Goal: Information Seeking & Learning: Learn about a topic

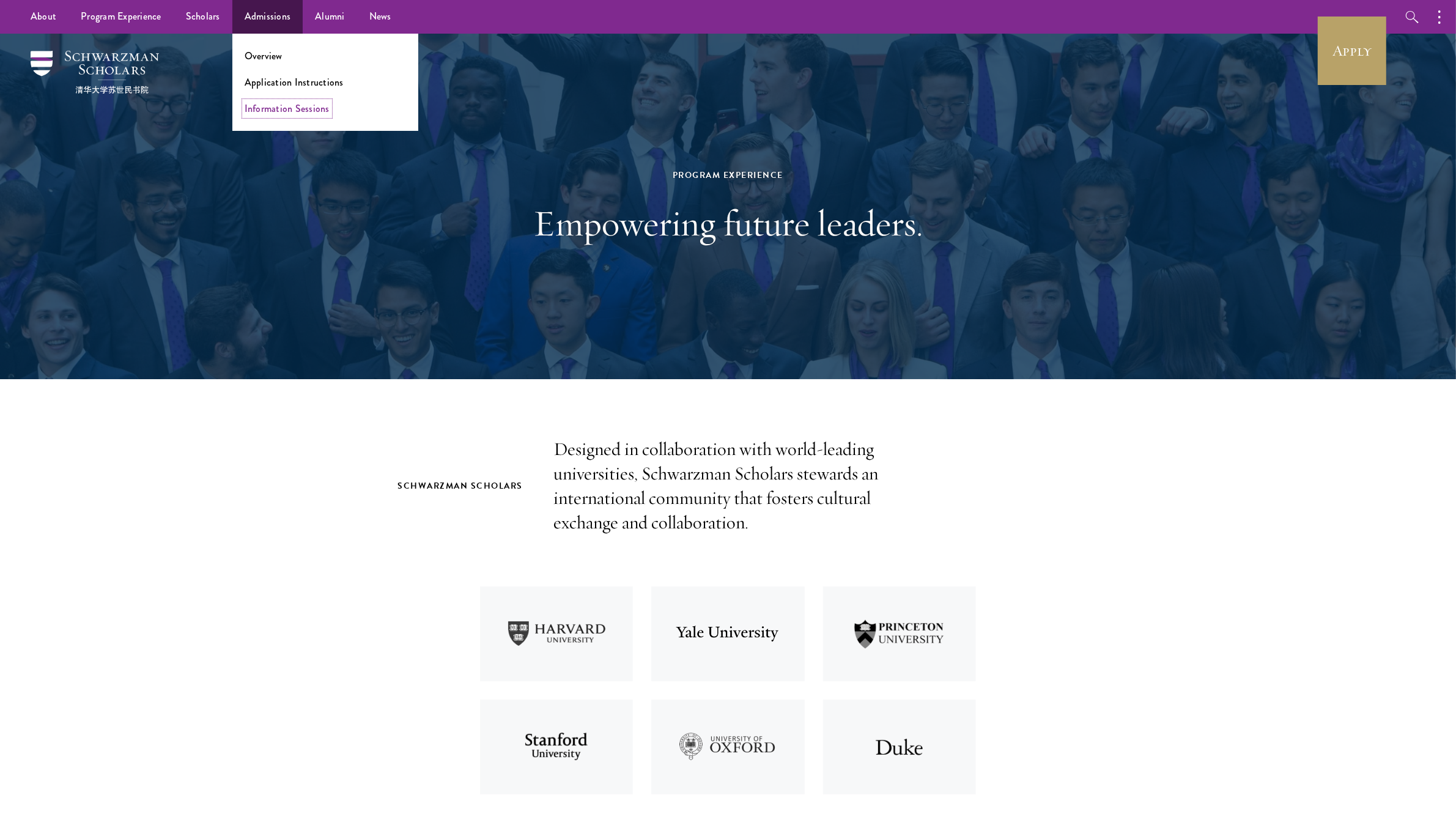
click at [267, 111] on link "Information Sessions" at bounding box center [287, 108] width 85 height 14
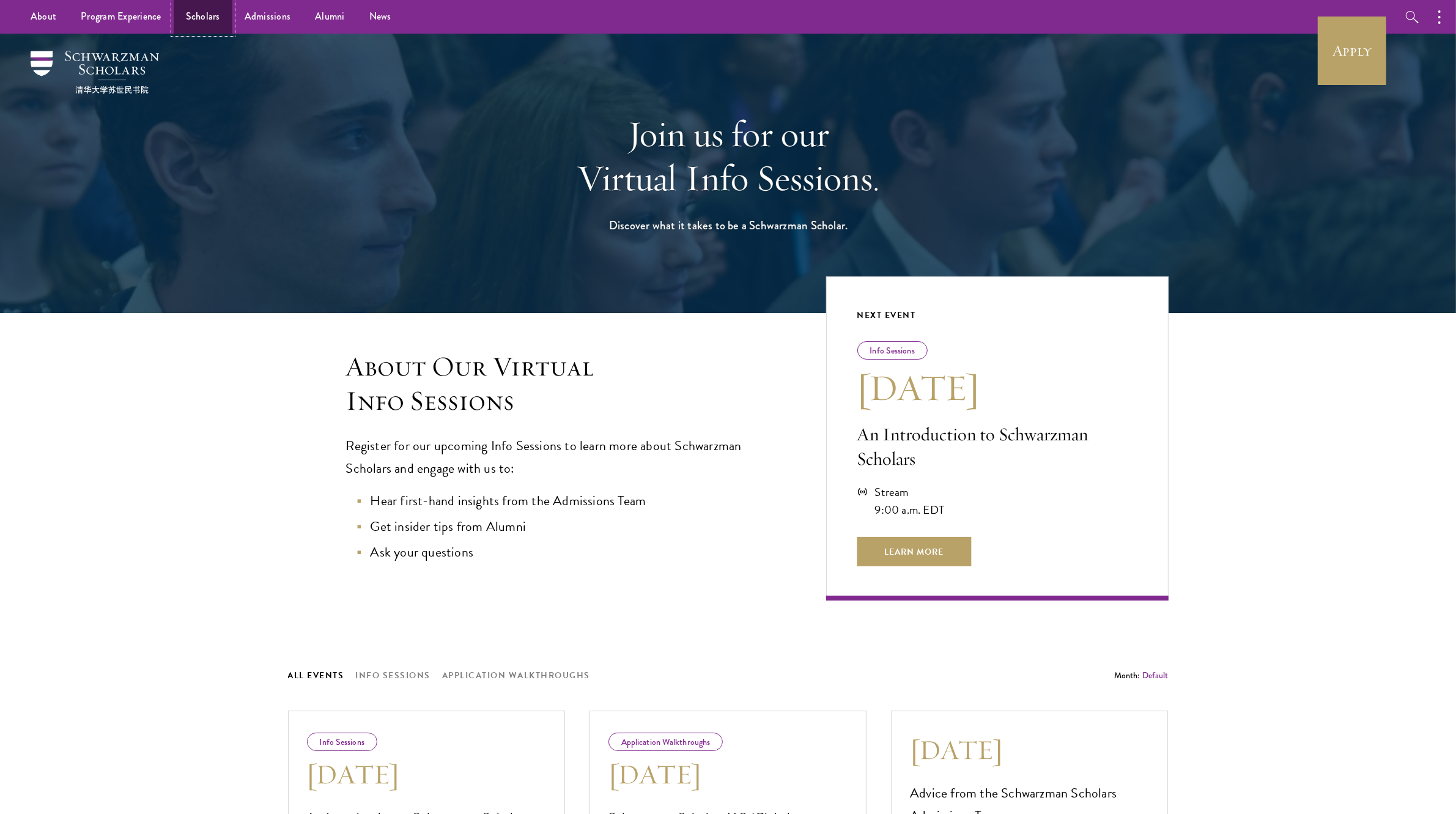
click at [204, 16] on link "Scholars" at bounding box center [203, 16] width 59 height 33
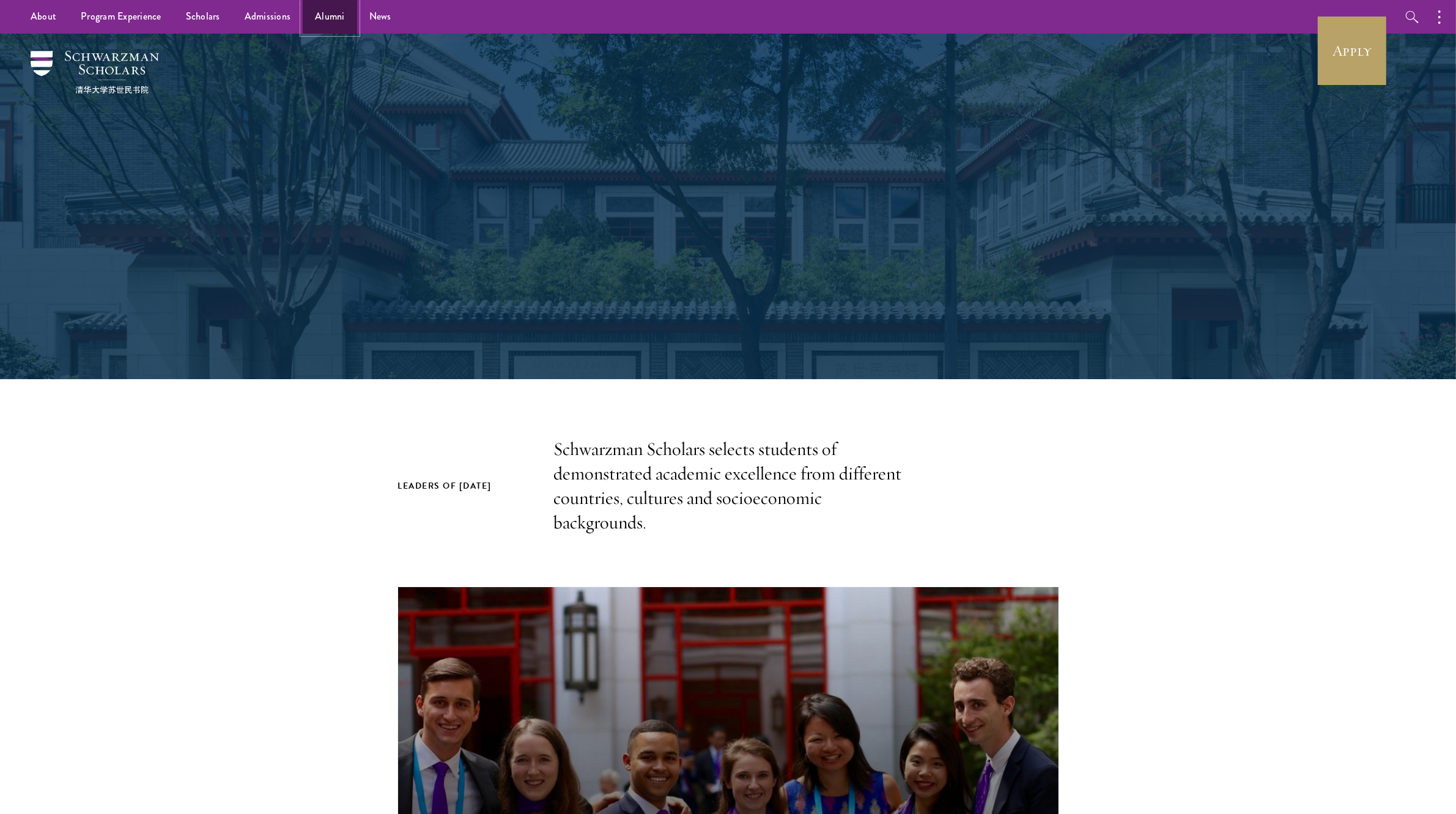
click at [325, 14] on link "Alumni" at bounding box center [329, 16] width 54 height 33
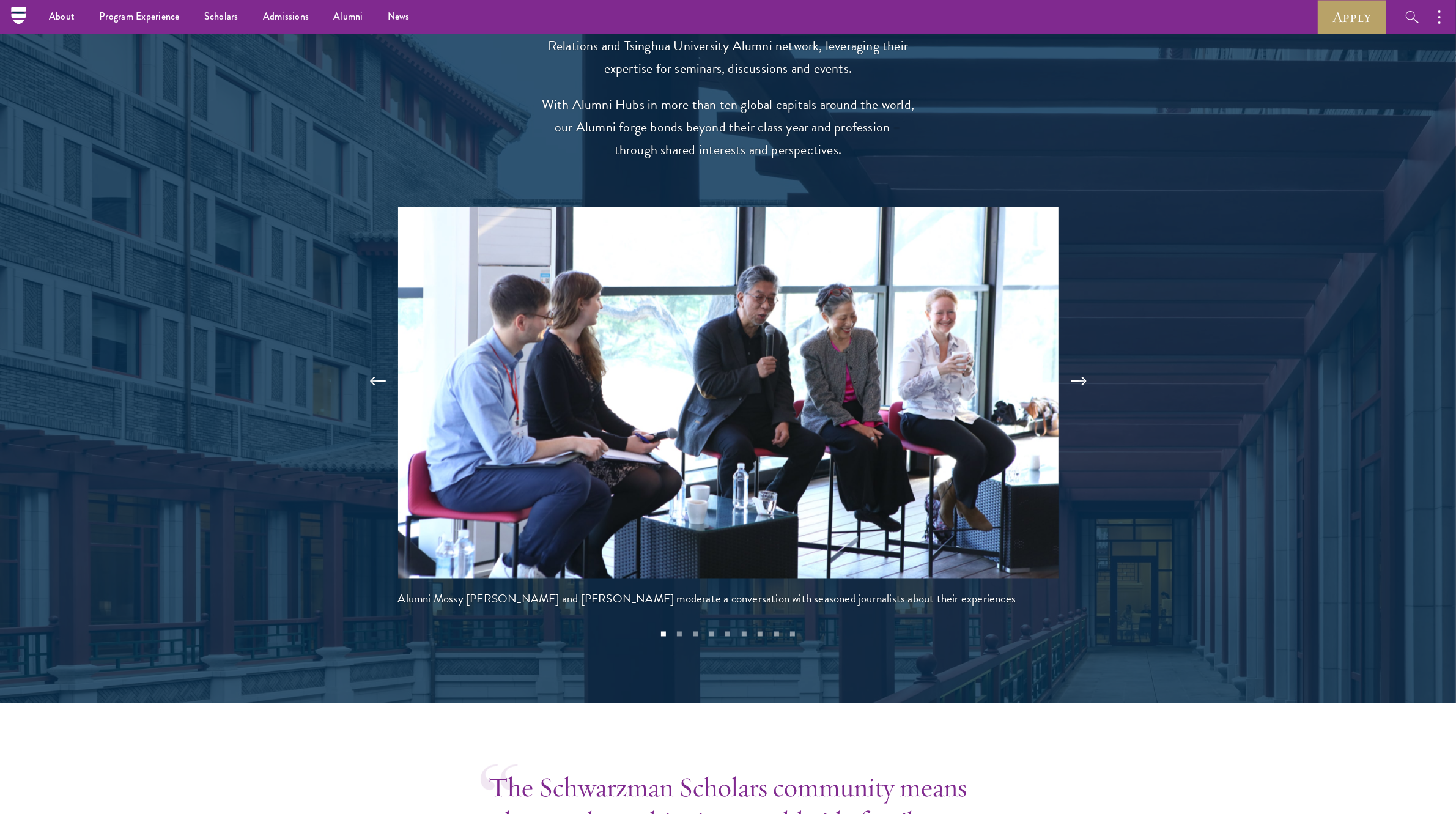
scroll to position [2440, 0]
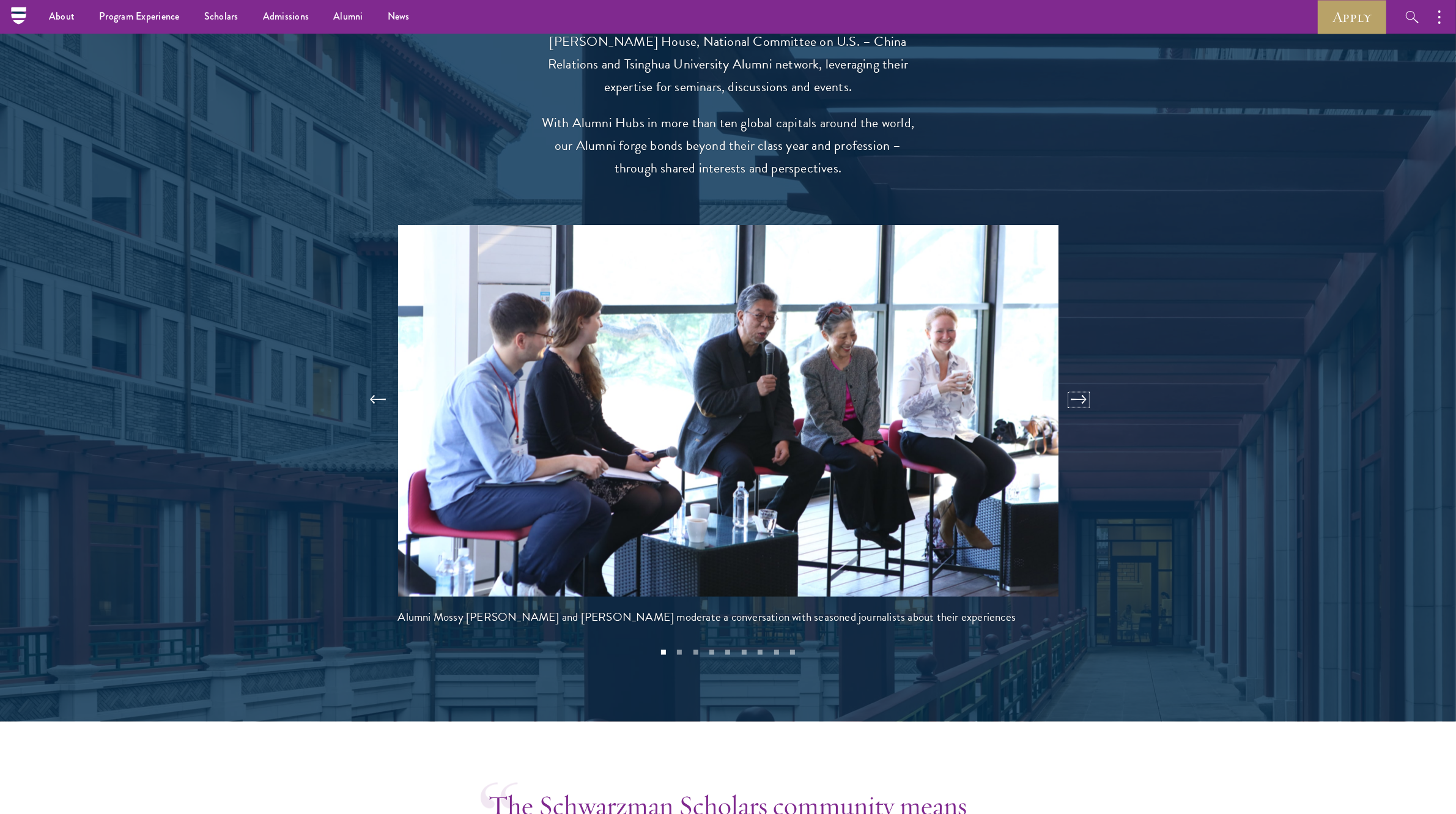
click at [1080, 382] on button at bounding box center [1079, 400] width 40 height 34
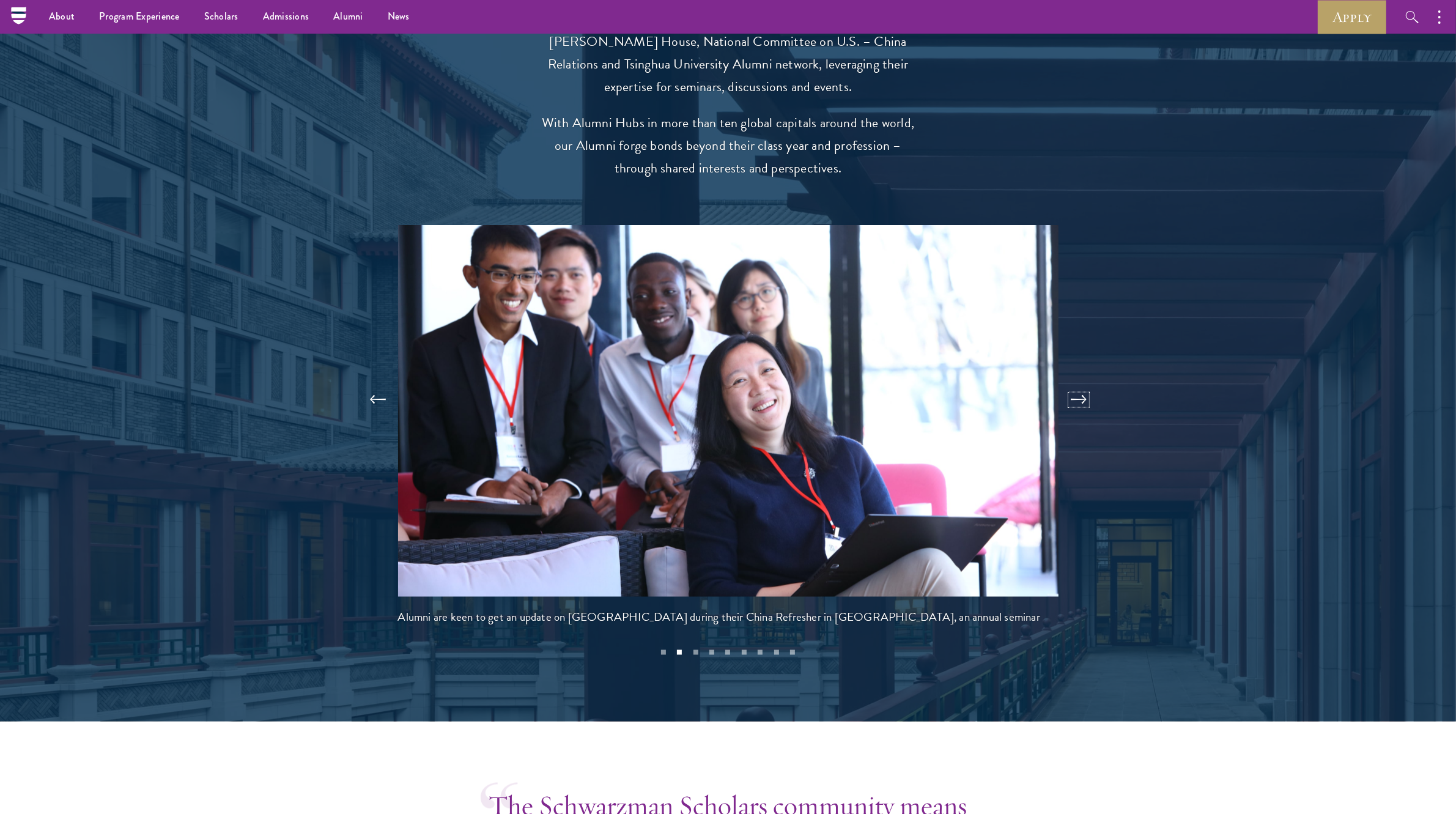
click at [1080, 382] on button at bounding box center [1079, 400] width 40 height 34
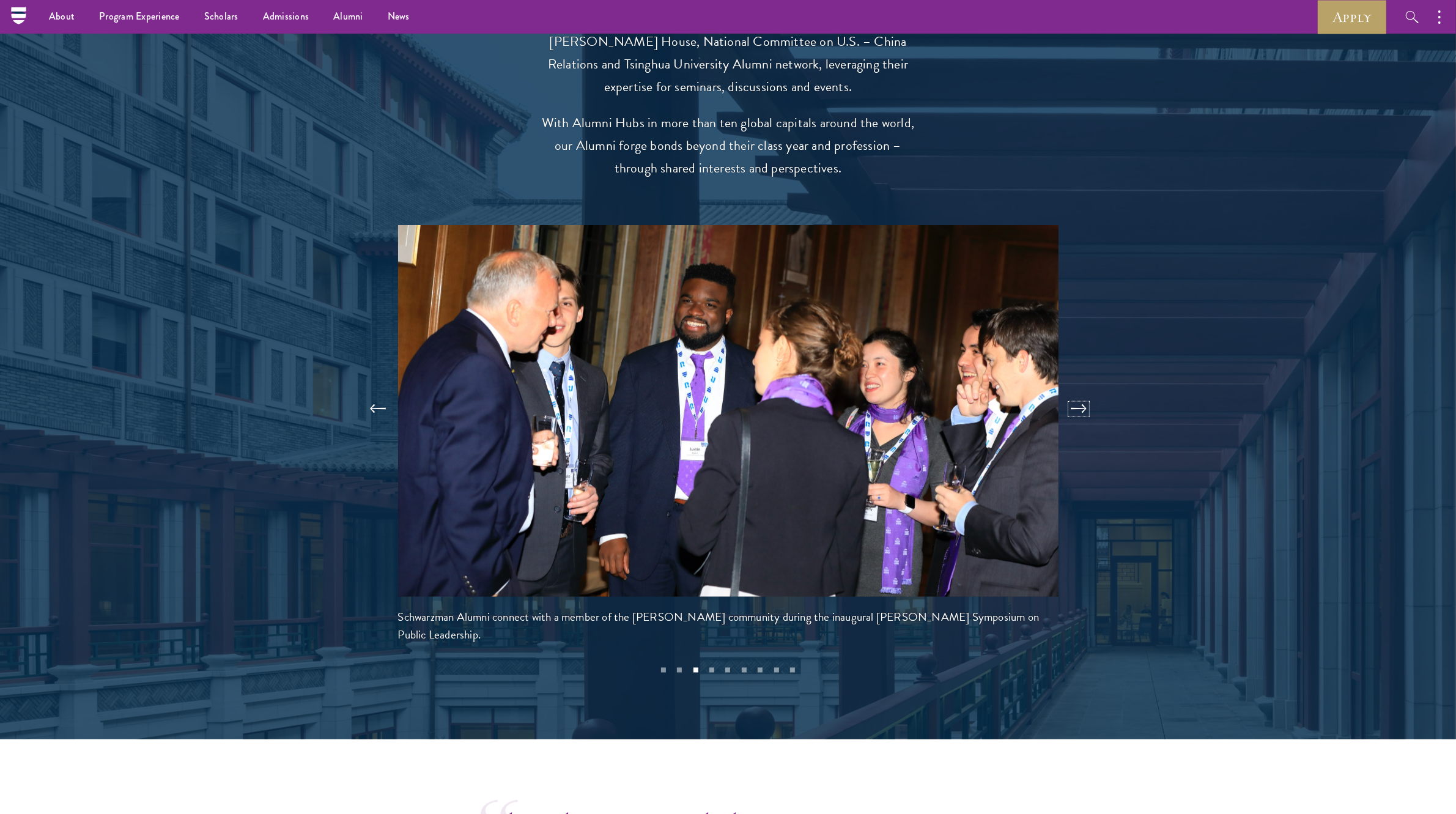
click at [1080, 392] on button at bounding box center [1079, 409] width 40 height 34
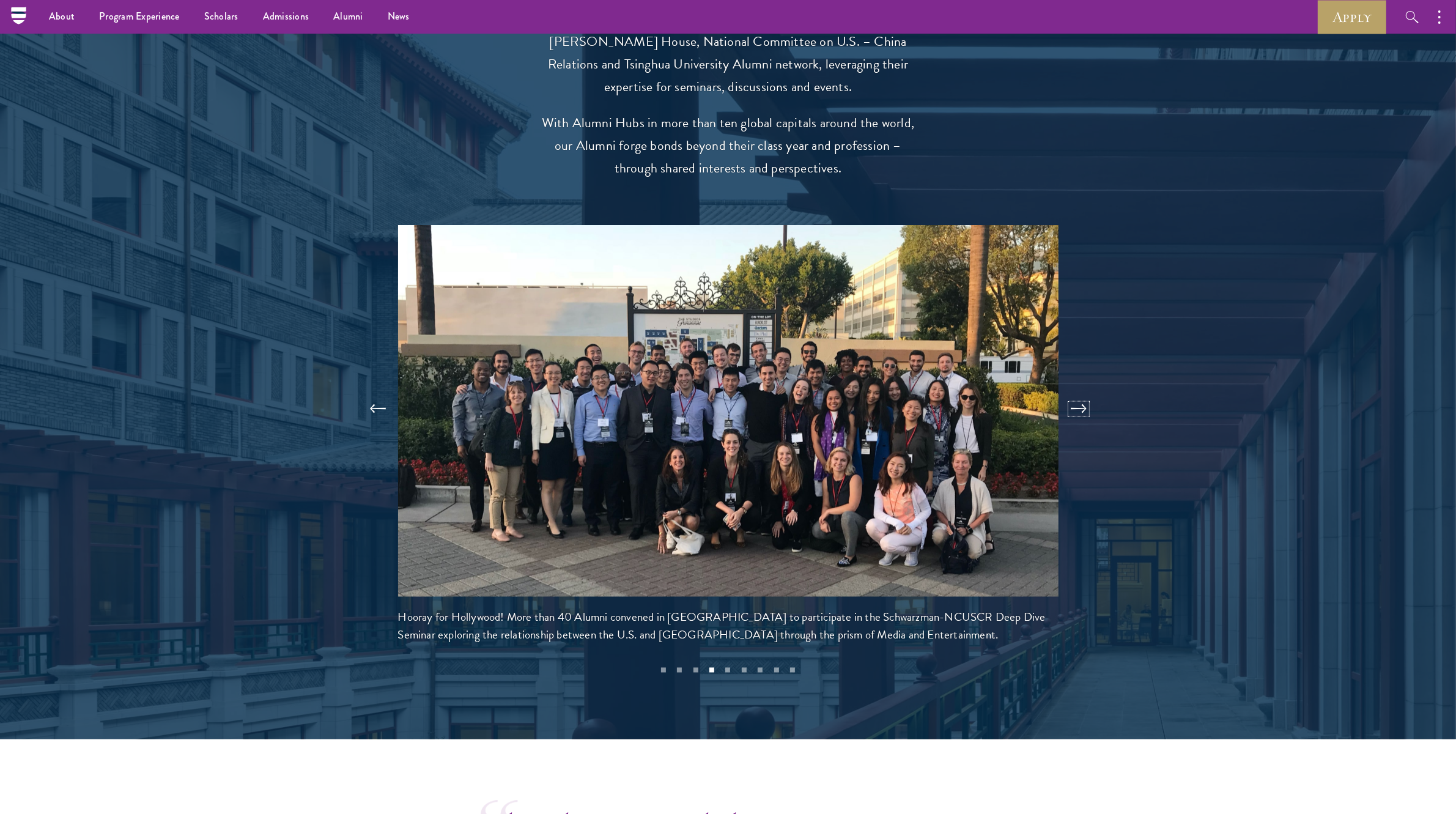
click at [1080, 392] on button at bounding box center [1079, 409] width 40 height 34
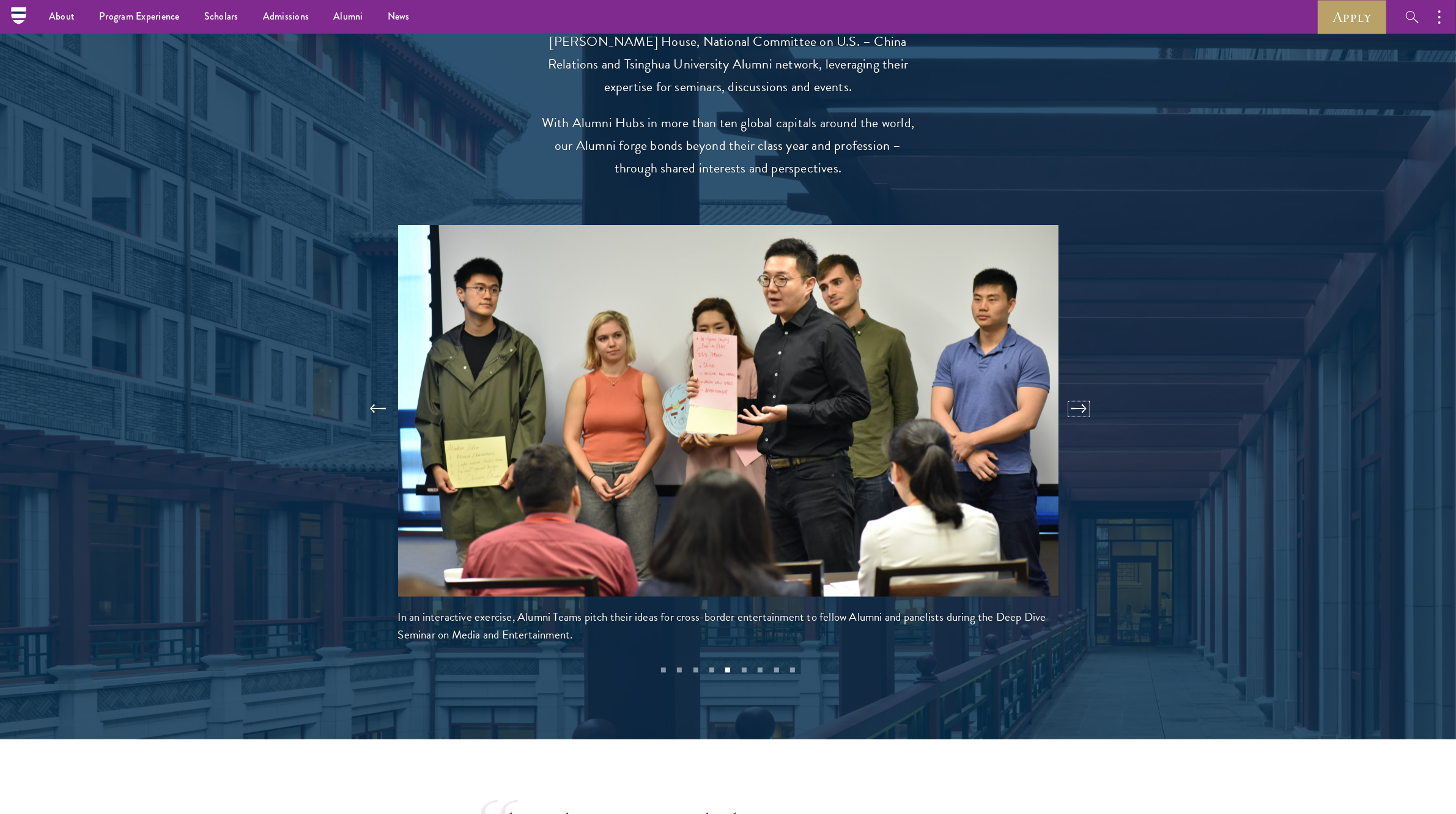
click at [1080, 392] on button at bounding box center [1079, 409] width 40 height 34
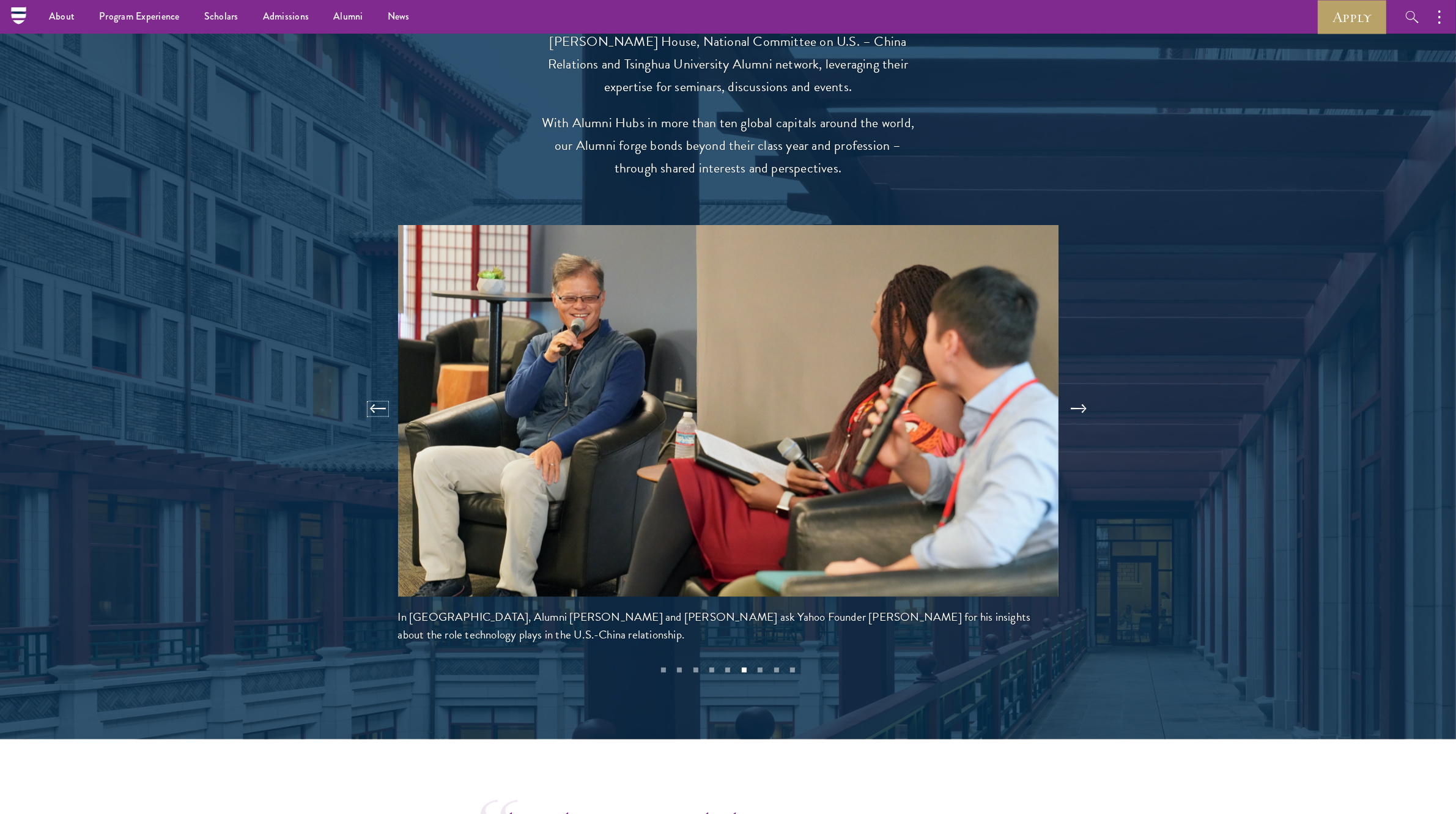
click at [370, 392] on button at bounding box center [377, 409] width 40 height 34
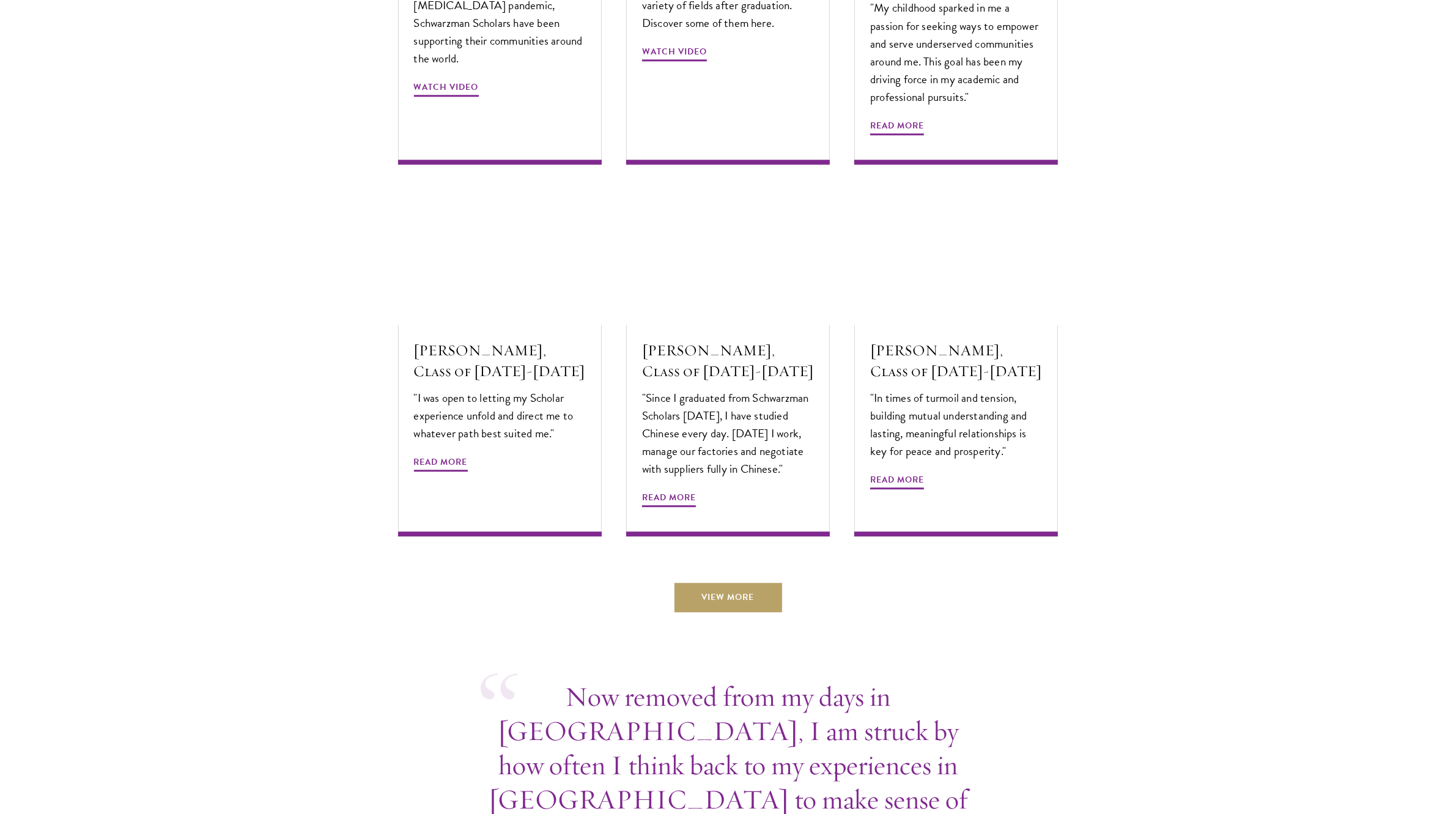
scroll to position [3989, 0]
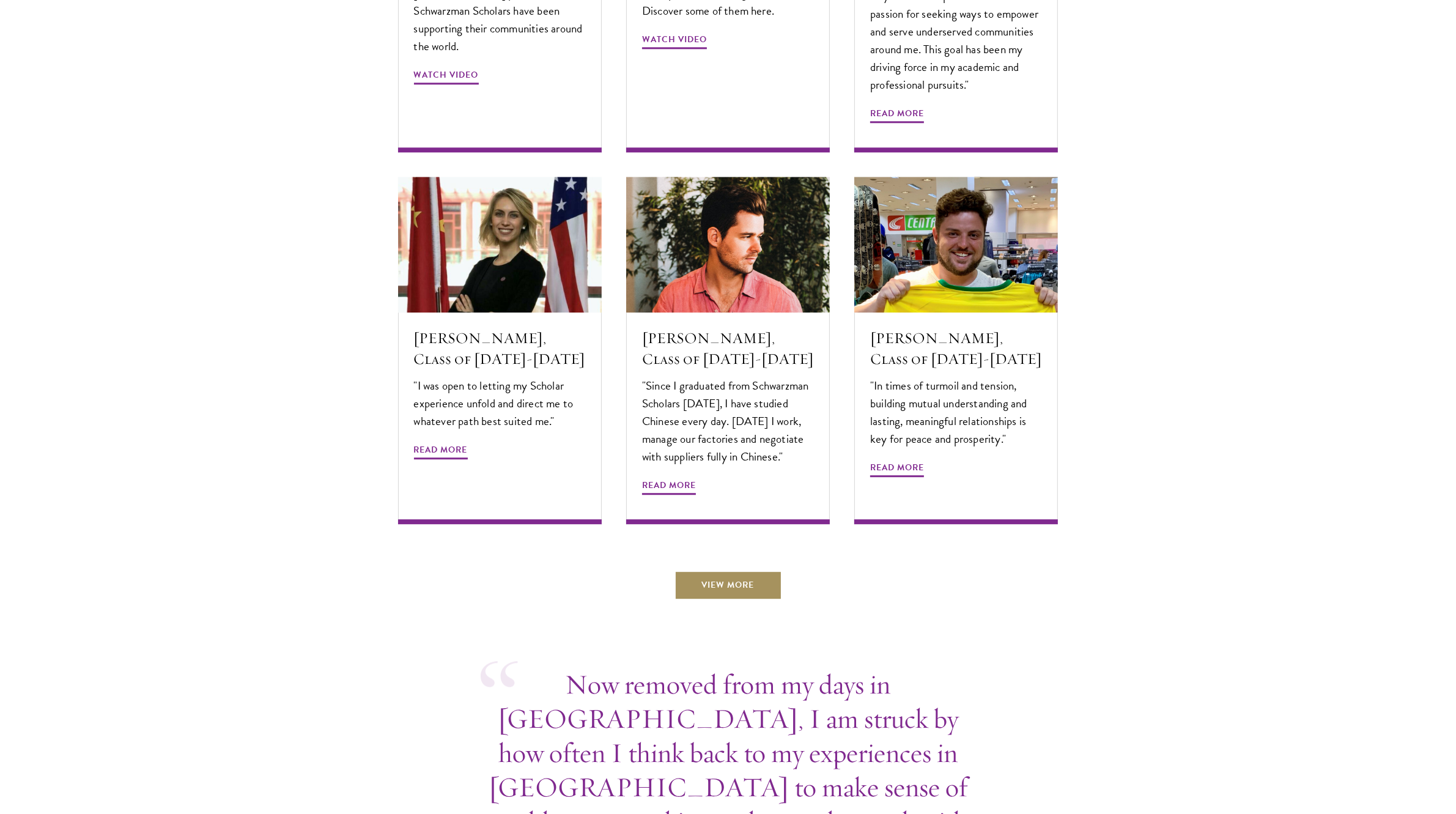
click at [732, 570] on link "View More" at bounding box center [728, 585] width 108 height 30
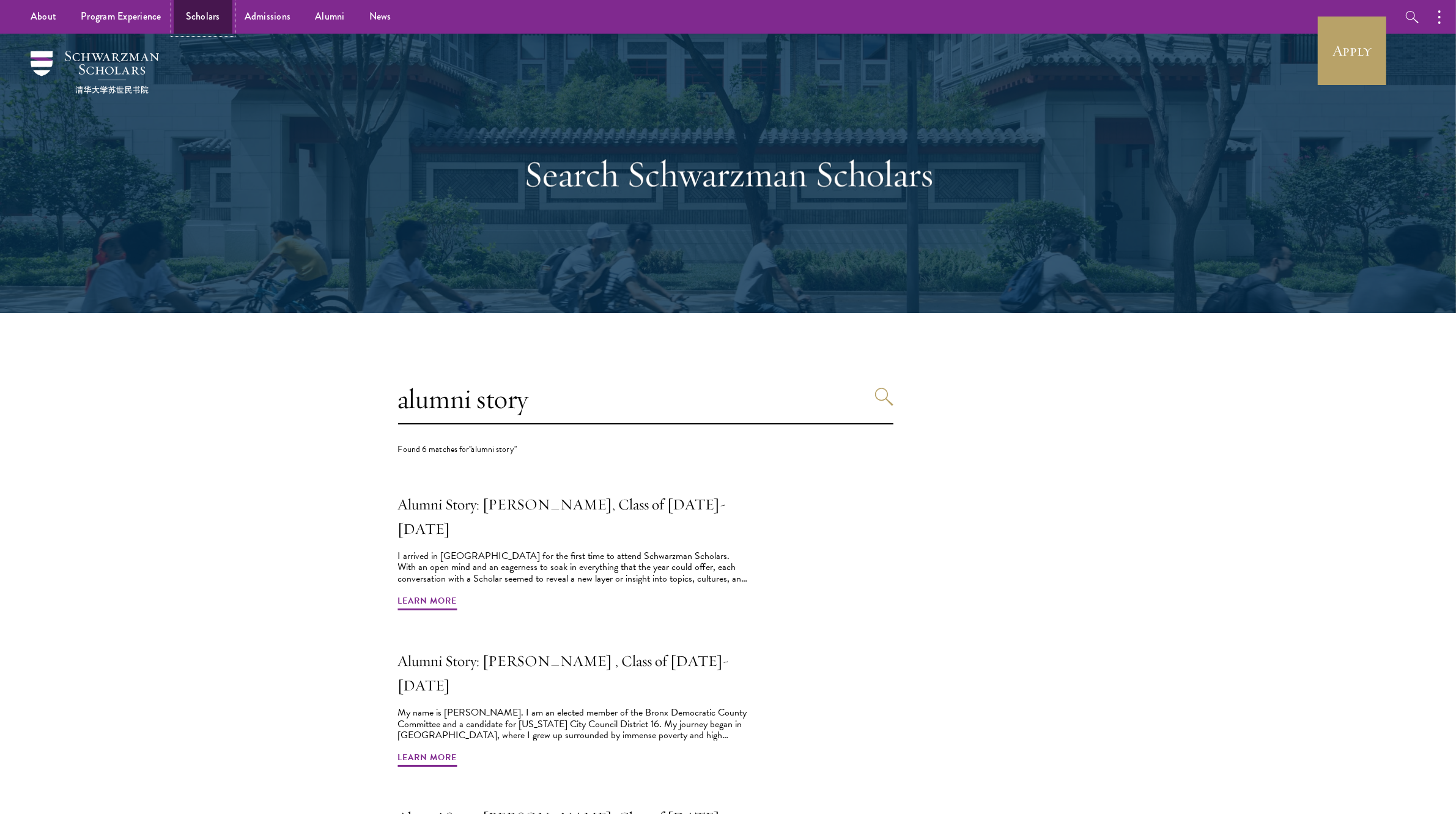
click at [188, 7] on link "Scholars" at bounding box center [203, 16] width 59 height 33
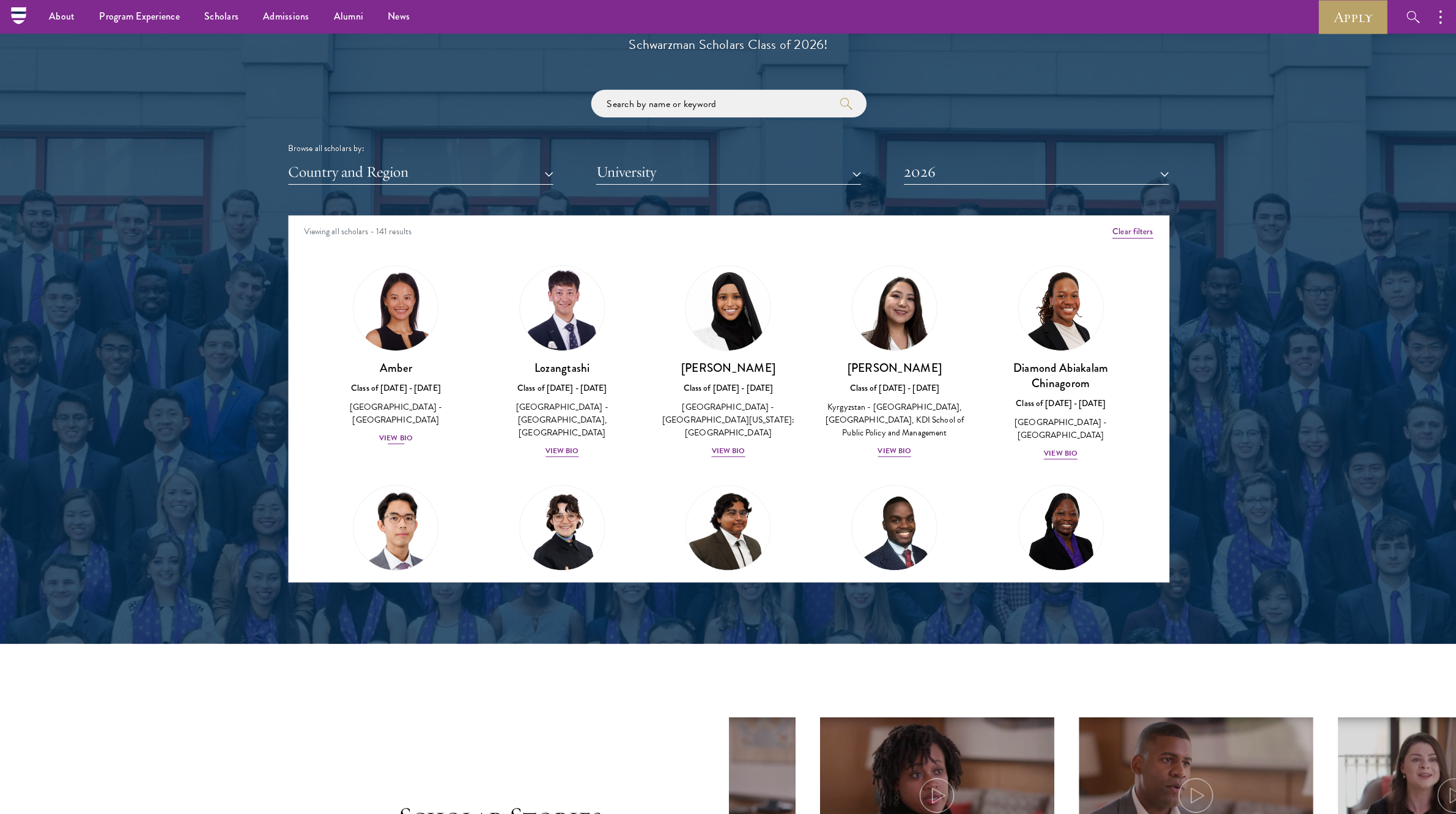
scroll to position [1407, 0]
click at [397, 414] on div "Amber Class of [DATE] - [DATE] [GEOGRAPHIC_DATA] - [GEOGRAPHIC_DATA] View Bio" at bounding box center [396, 403] width 142 height 85
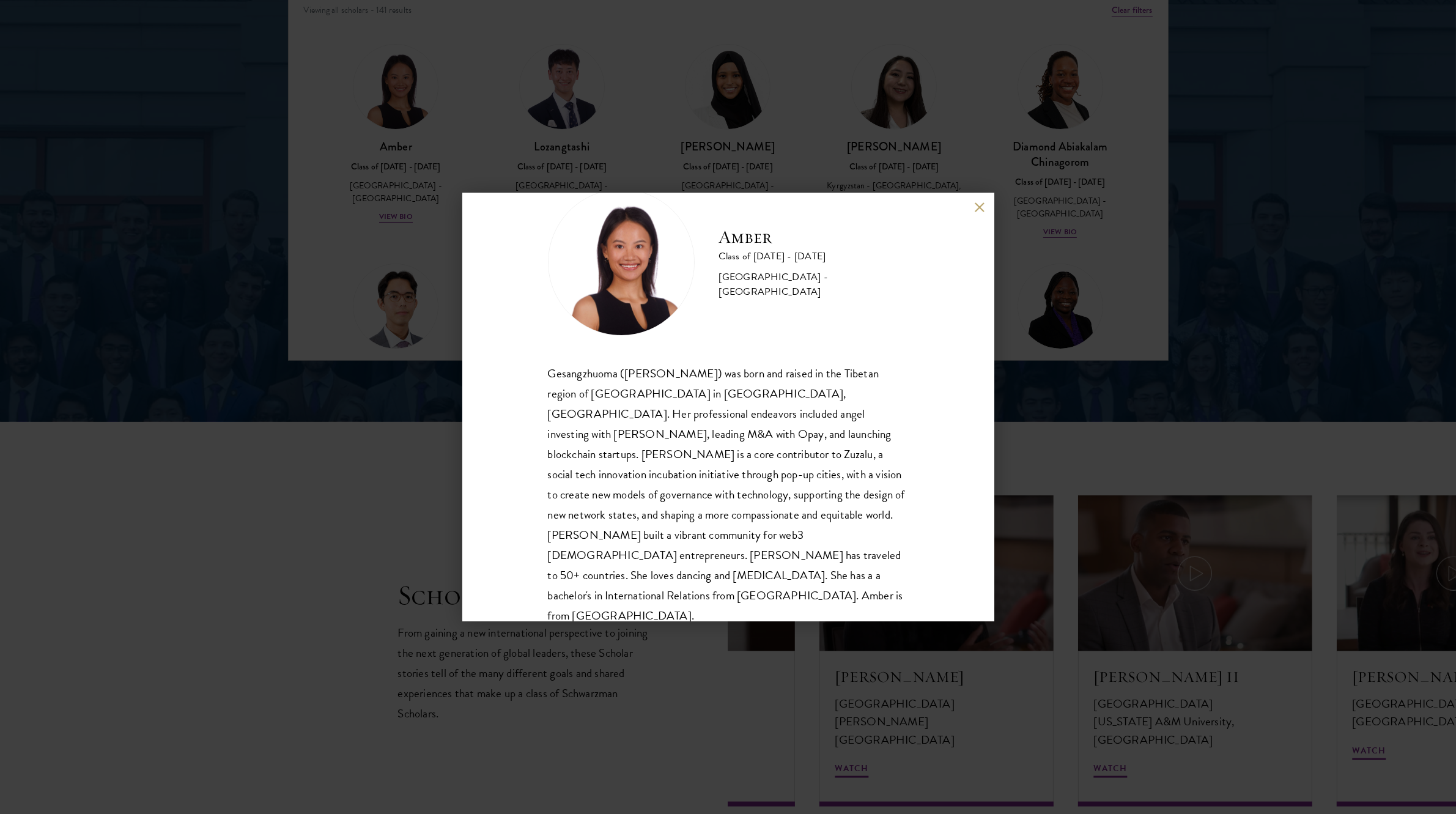
scroll to position [1661, 0]
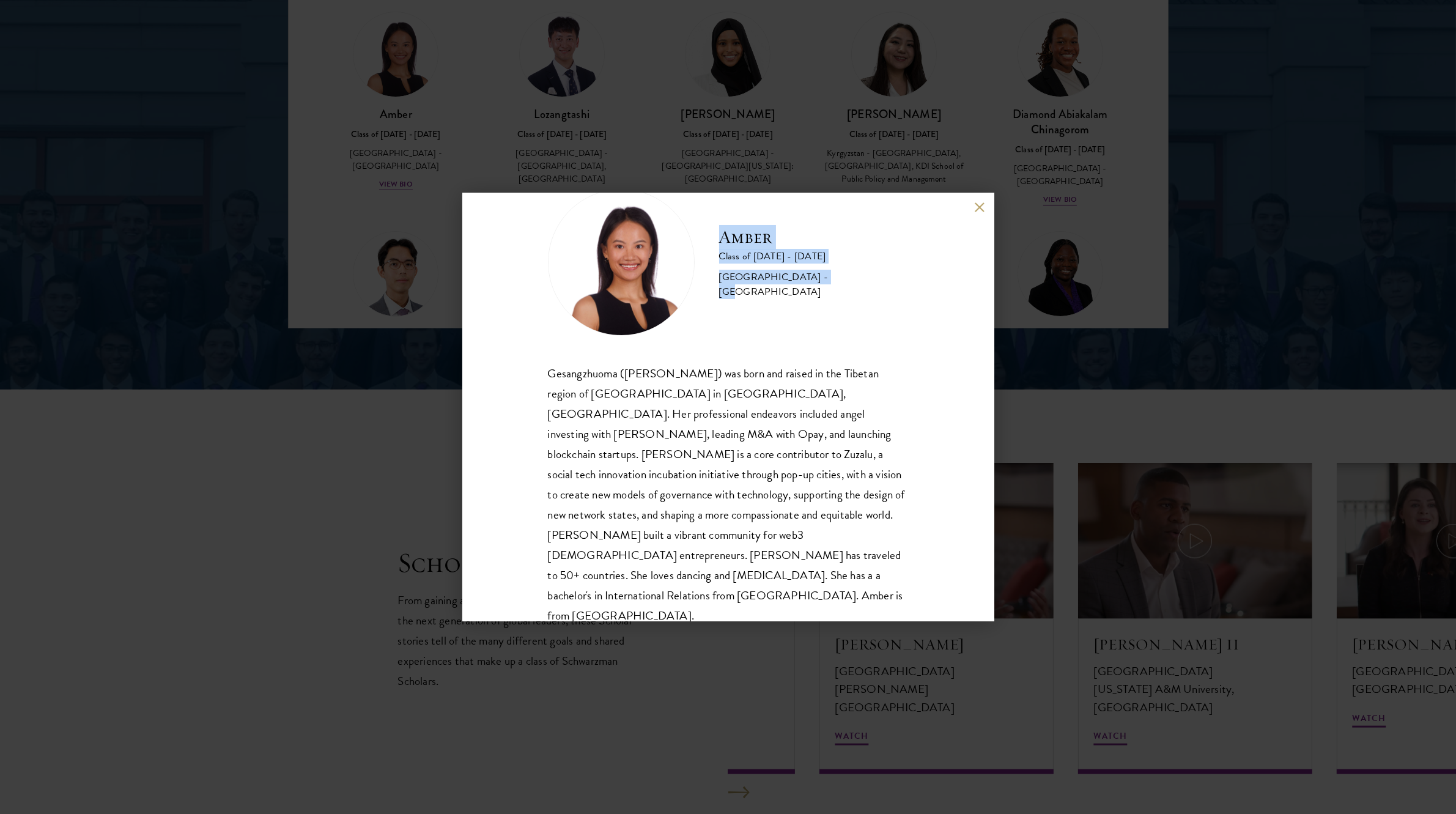
drag, startPoint x: 723, startPoint y: 247, endPoint x: 812, endPoint y: 289, distance: 98.4
click at [812, 289] on div "Amber Class of [DATE] - [DATE] [GEOGRAPHIC_DATA] - [GEOGRAPHIC_DATA]" at bounding box center [813, 262] width 189 height 74
click at [311, 441] on div "Amber Class of [DATE] - [DATE] [GEOGRAPHIC_DATA] - [GEOGRAPHIC_DATA] Gesangzhuo…" at bounding box center [728, 407] width 1456 height 814
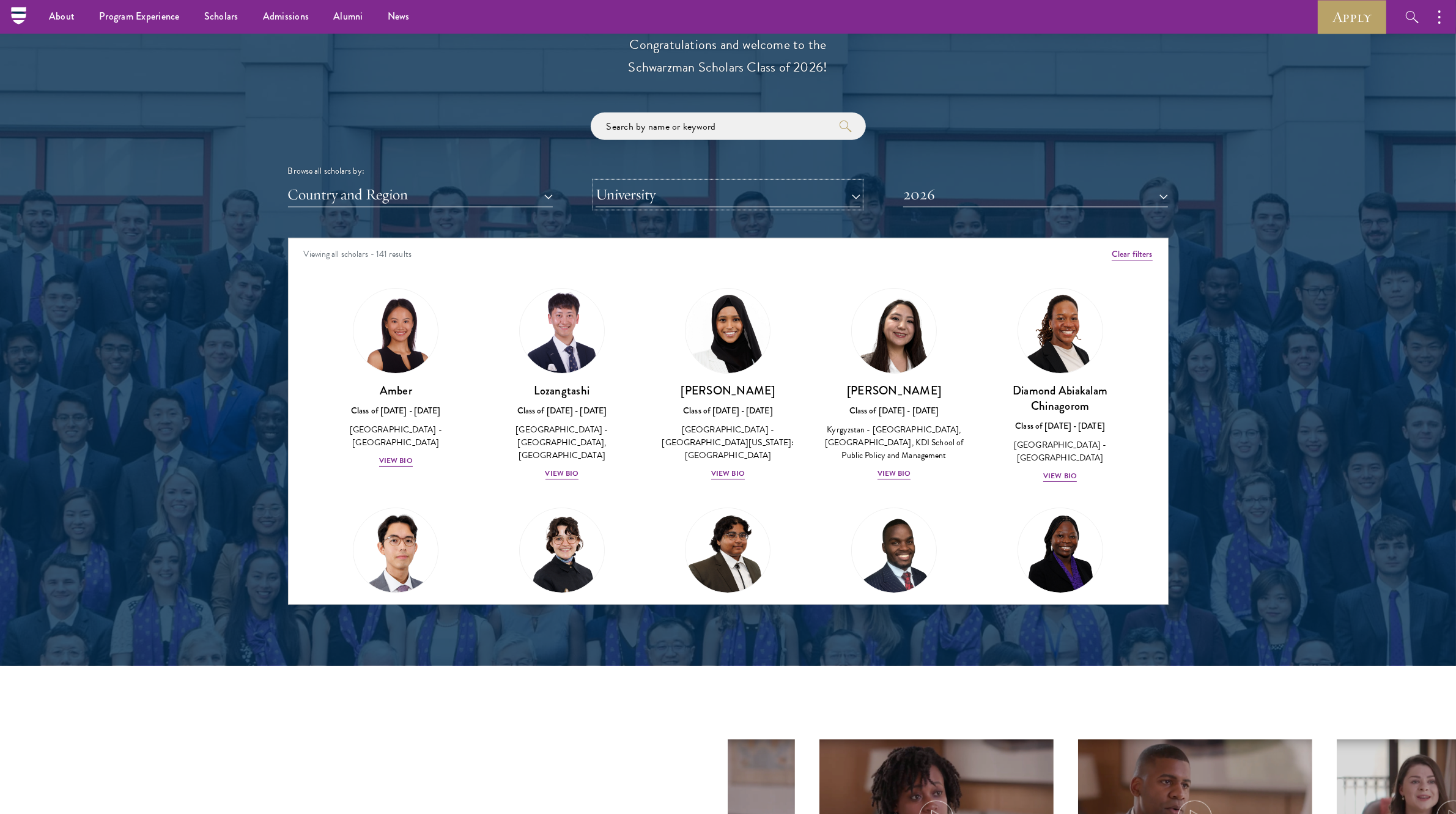
click at [744, 185] on button "University" at bounding box center [728, 195] width 264 height 25
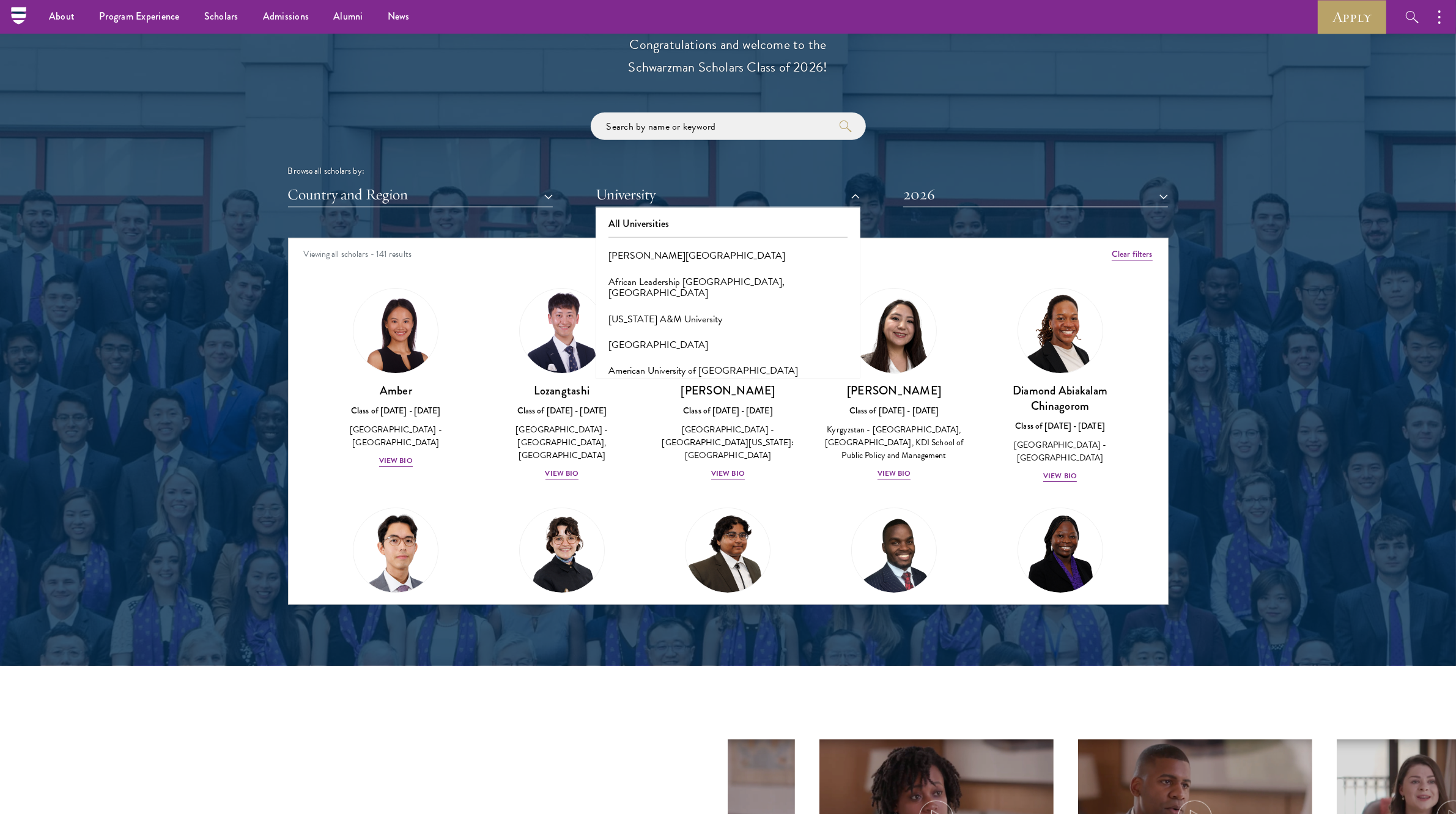
click at [698, 178] on div "Browse all scholars by: Country and Region All Countries and Regions [GEOGRAPHI…" at bounding box center [728, 160] width 880 height 95
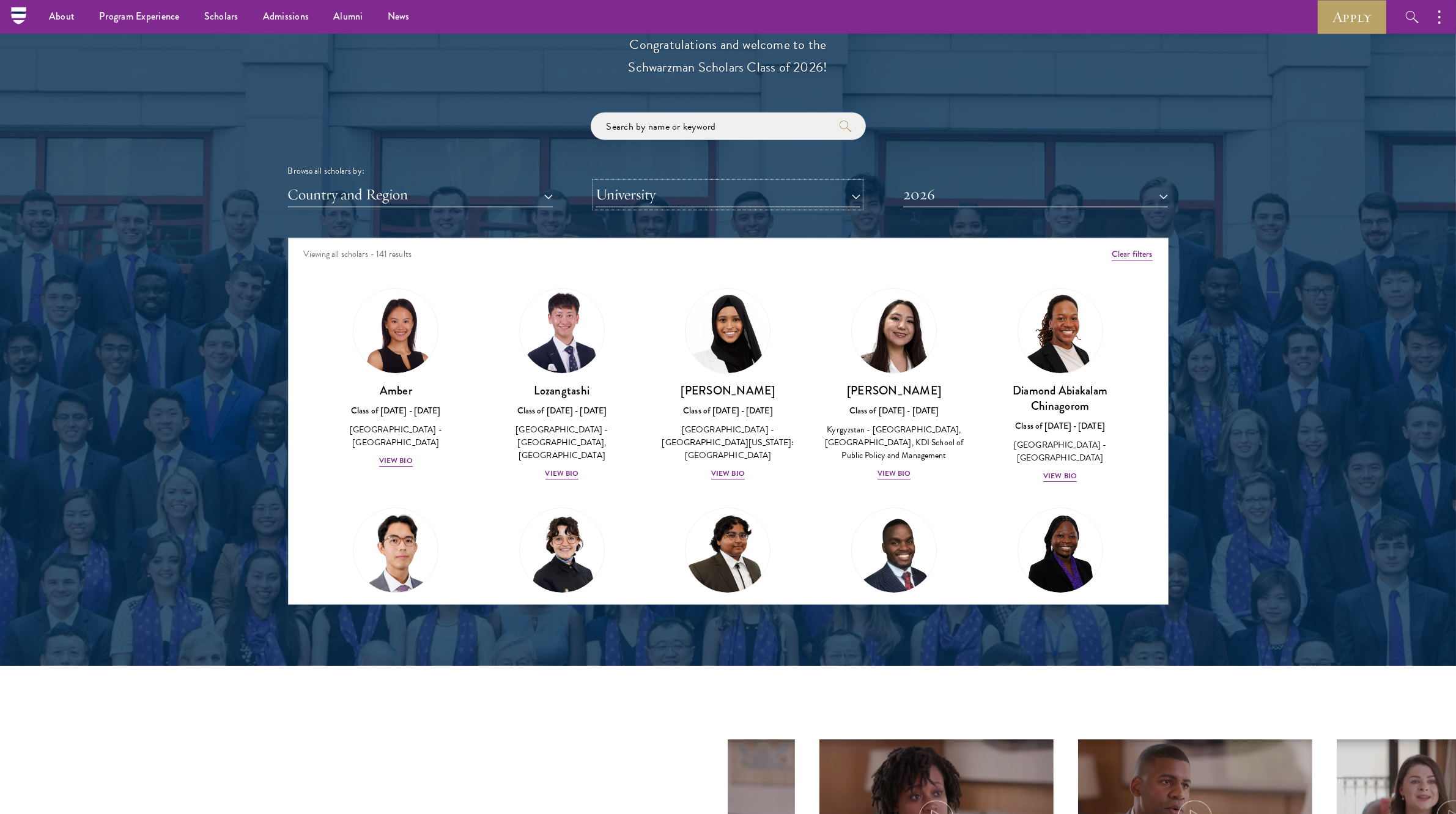
click at [692, 193] on button "University" at bounding box center [728, 195] width 264 height 25
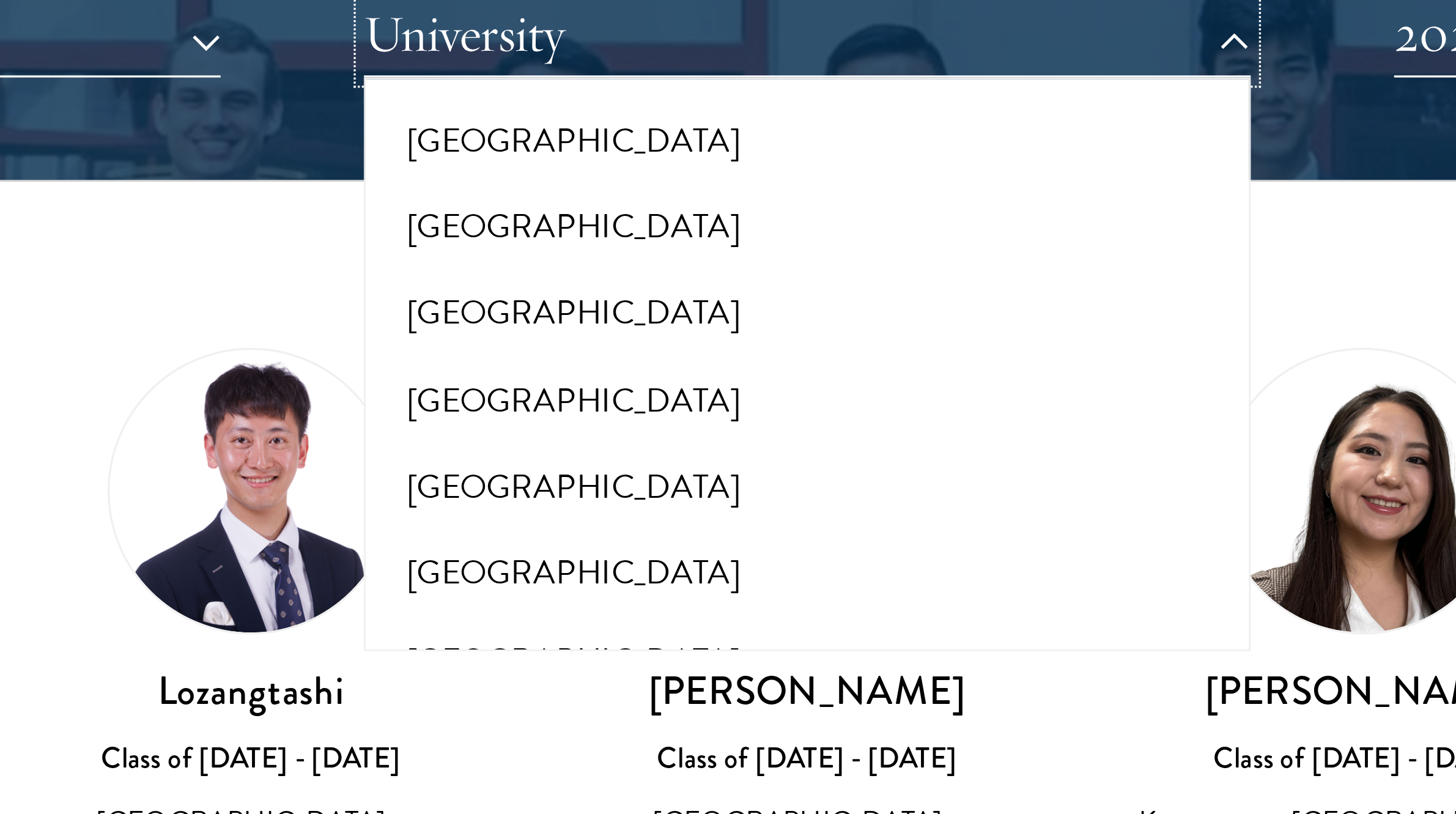
scroll to position [318, 0]
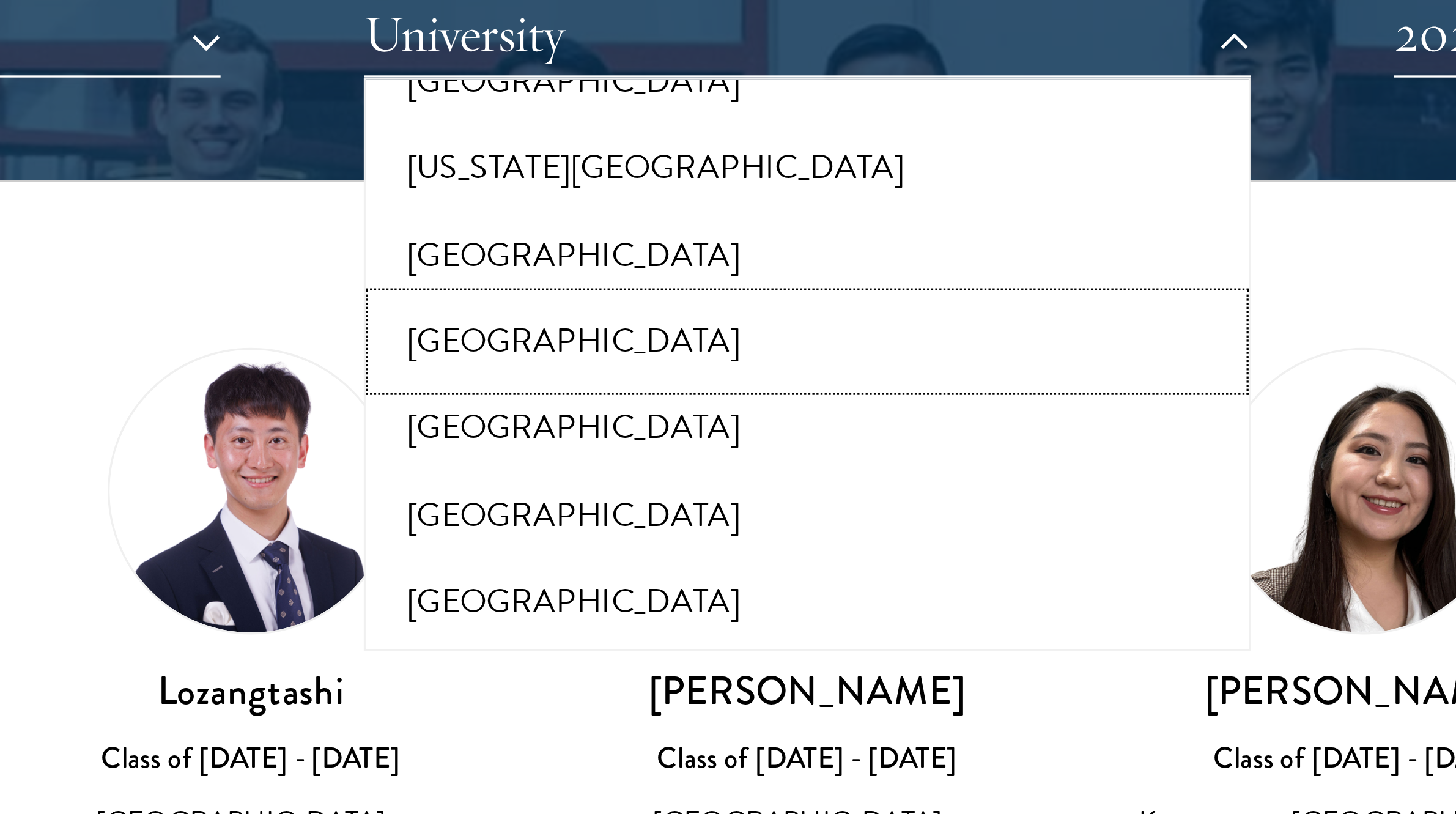
click at [662, 277] on button "[GEOGRAPHIC_DATA]" at bounding box center [728, 286] width 258 height 26
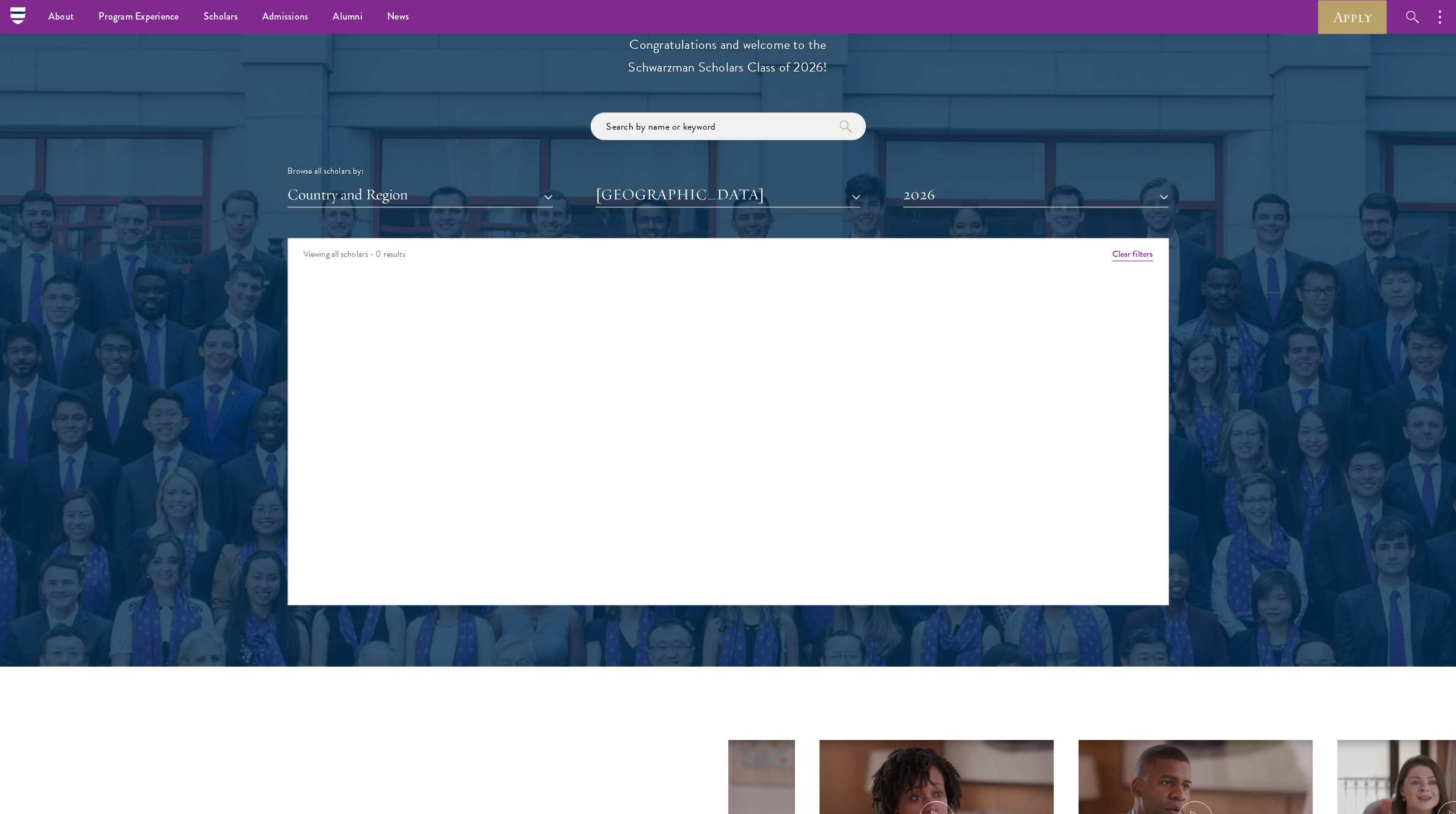
scroll to position [1384, 0]
click at [292, 286] on div "Amber Class of [DATE] - [DATE] [GEOGRAPHIC_DATA] - [GEOGRAPHIC_DATA] View Bio C…" at bounding box center [728, 287] width 880 height 27
click at [912, 189] on button "2026" at bounding box center [1036, 195] width 264 height 25
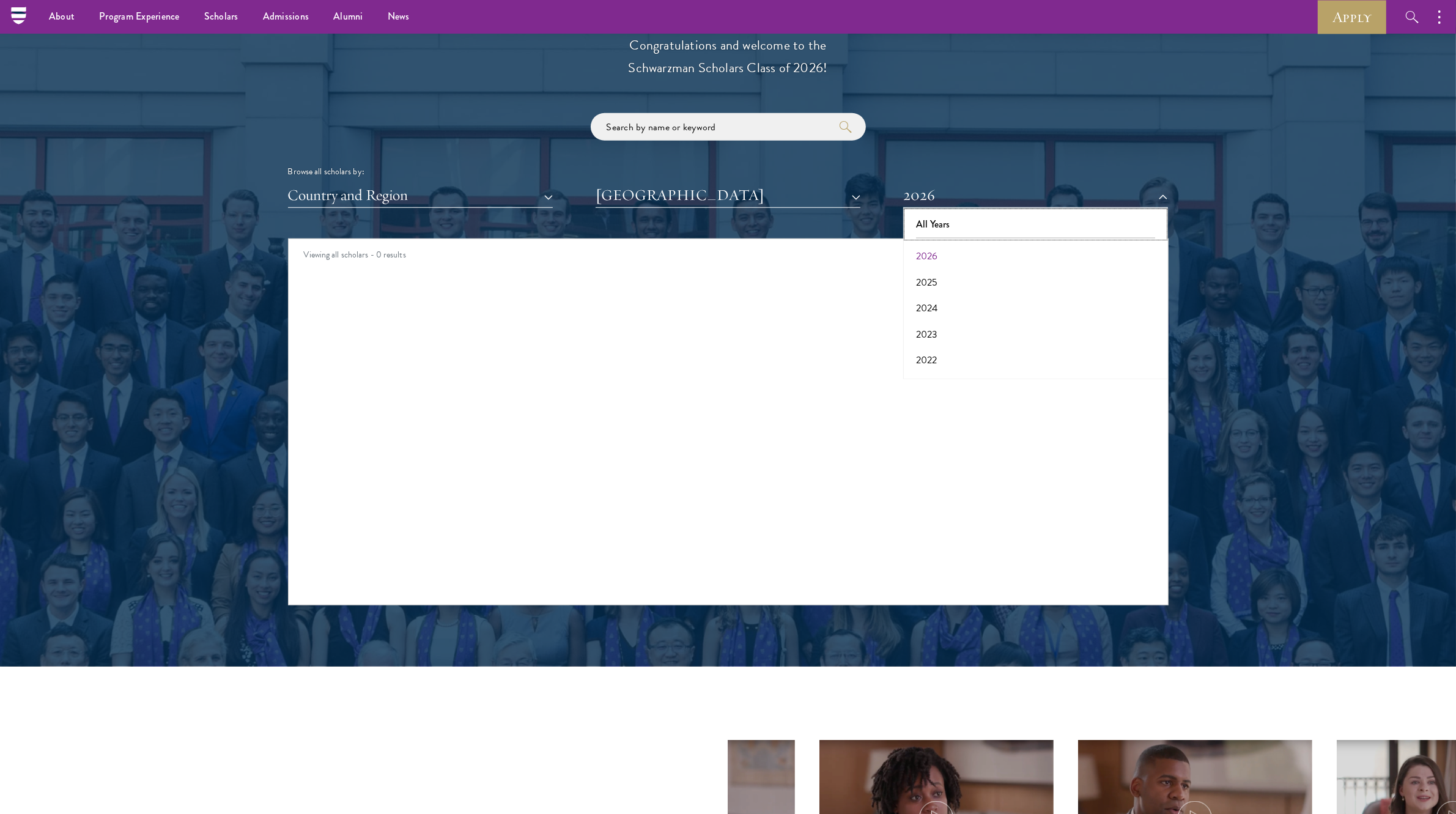
click at [945, 229] on button "All Years" at bounding box center [1036, 224] width 258 height 26
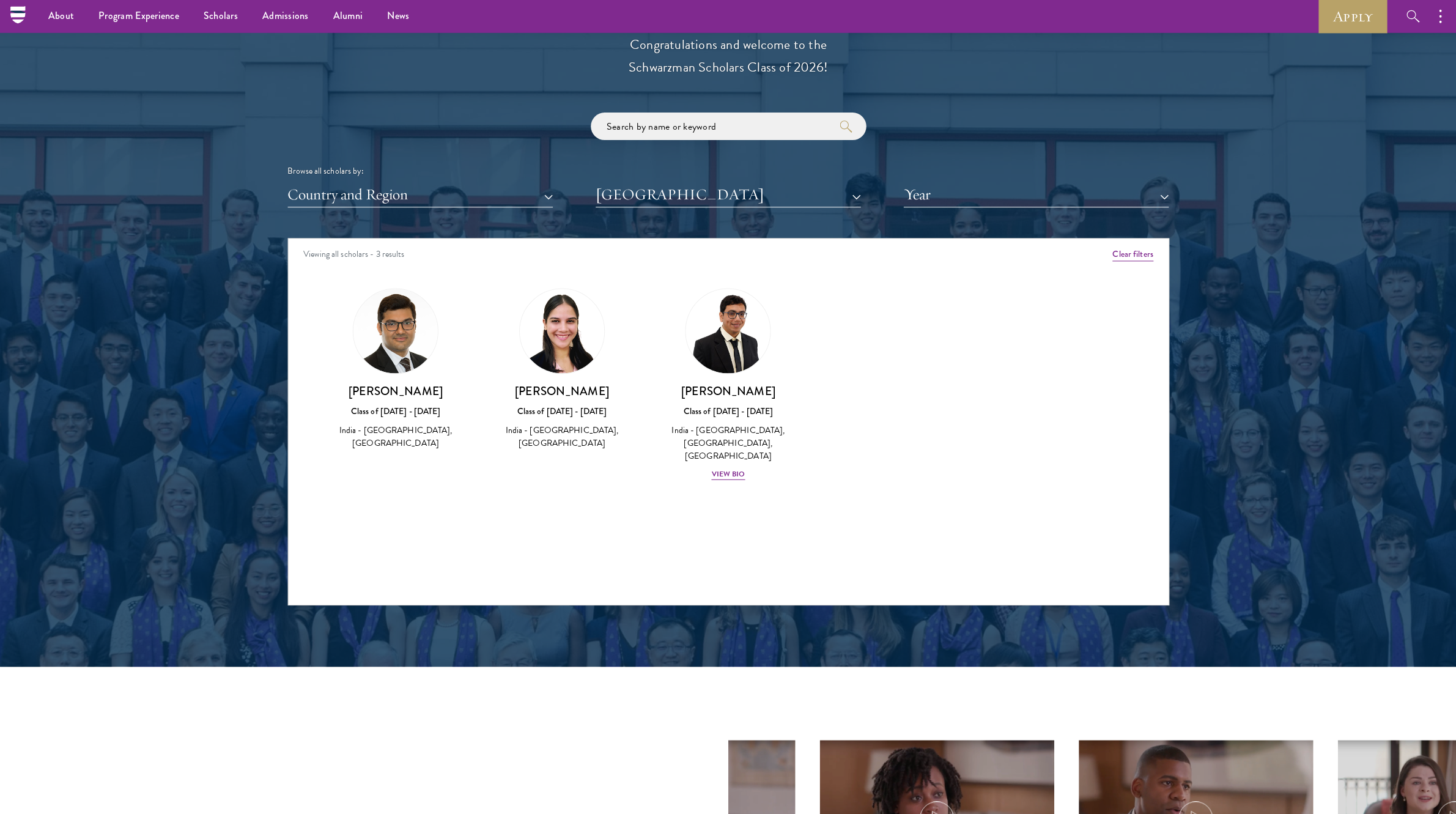
scroll to position [1384, 0]
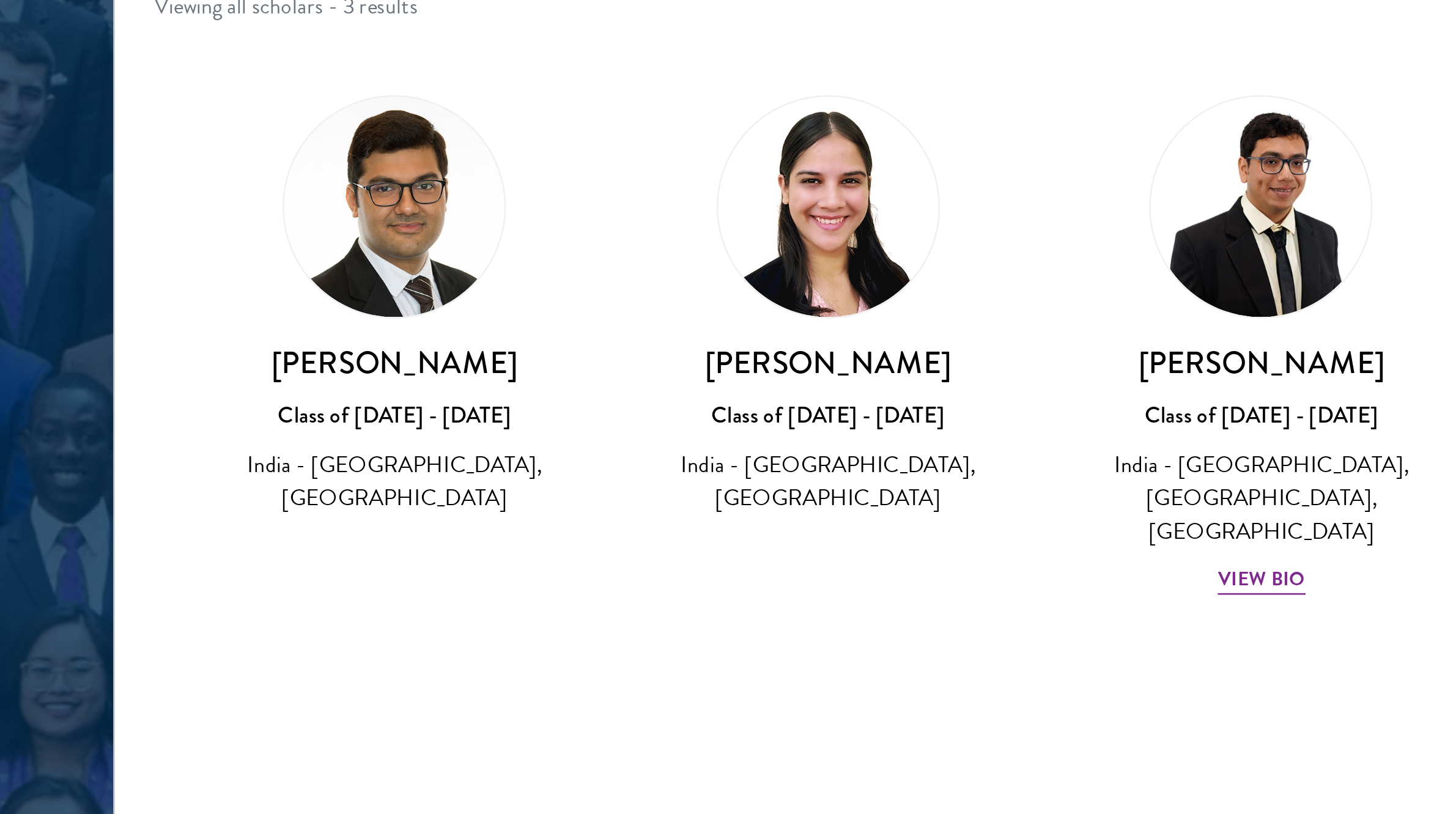
click at [421, 451] on div "[PERSON_NAME] Class of [DATE] - [DATE] [GEOGRAPHIC_DATA] - [GEOGRAPHIC_DATA], […" at bounding box center [396, 369] width 166 height 186
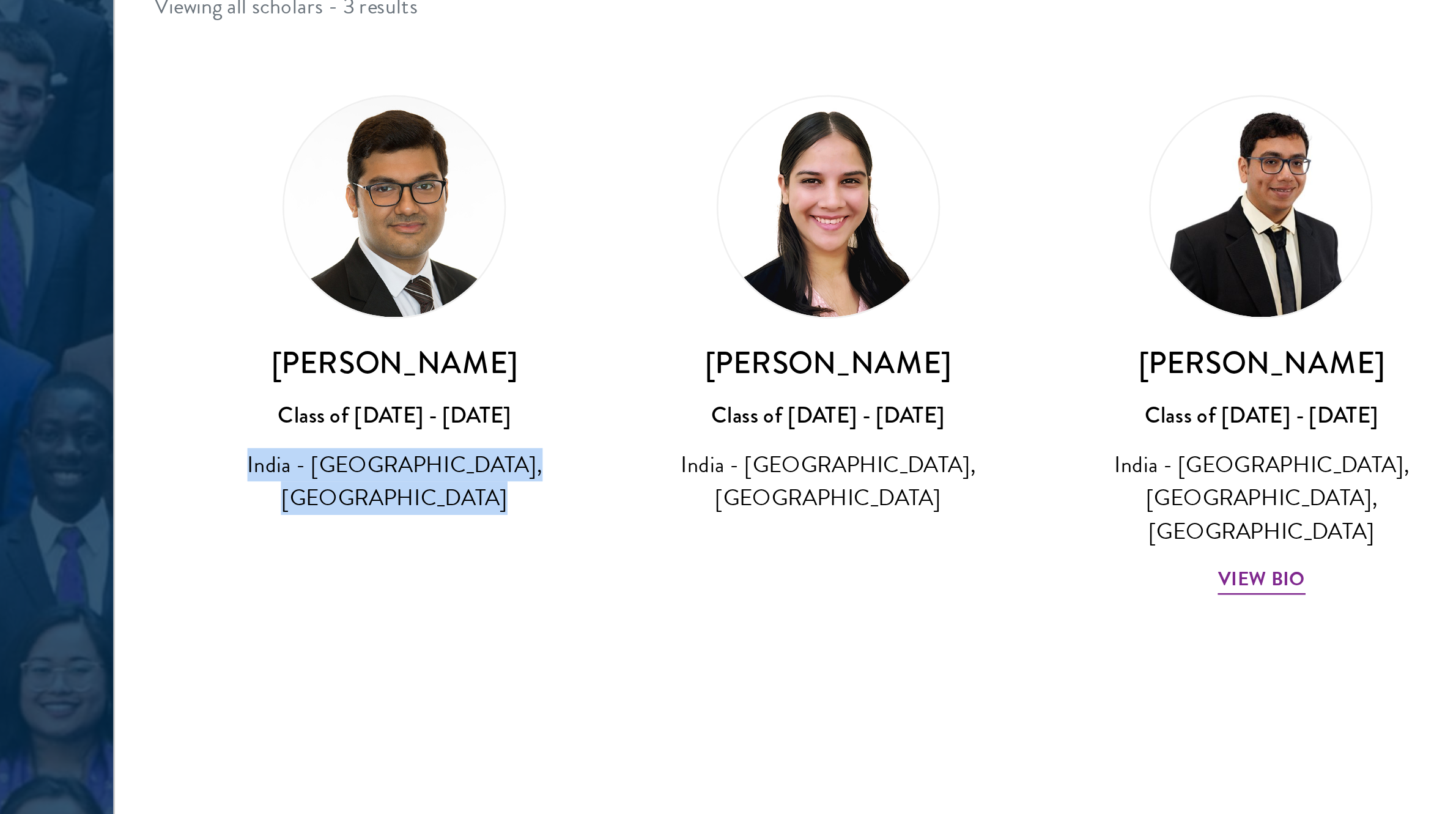
click at [421, 451] on div "[PERSON_NAME] Class of [DATE] - [DATE] [GEOGRAPHIC_DATA] - [GEOGRAPHIC_DATA], […" at bounding box center [396, 369] width 166 height 186
click at [437, 446] on div "India - [GEOGRAPHIC_DATA], [GEOGRAPHIC_DATA]" at bounding box center [396, 436] width 142 height 26
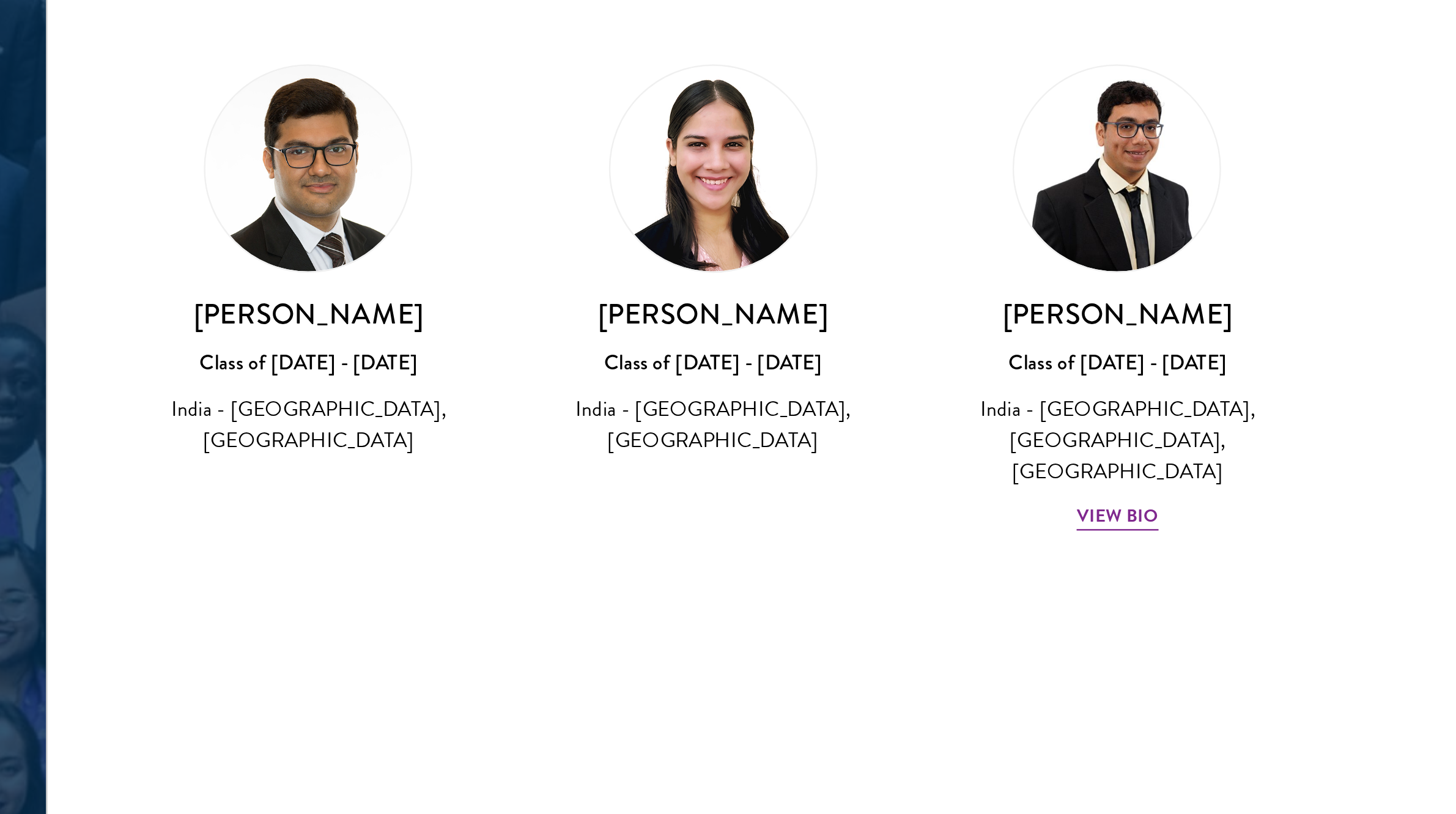
click at [431, 443] on div "India - [GEOGRAPHIC_DATA], [GEOGRAPHIC_DATA]" at bounding box center [396, 436] width 142 height 26
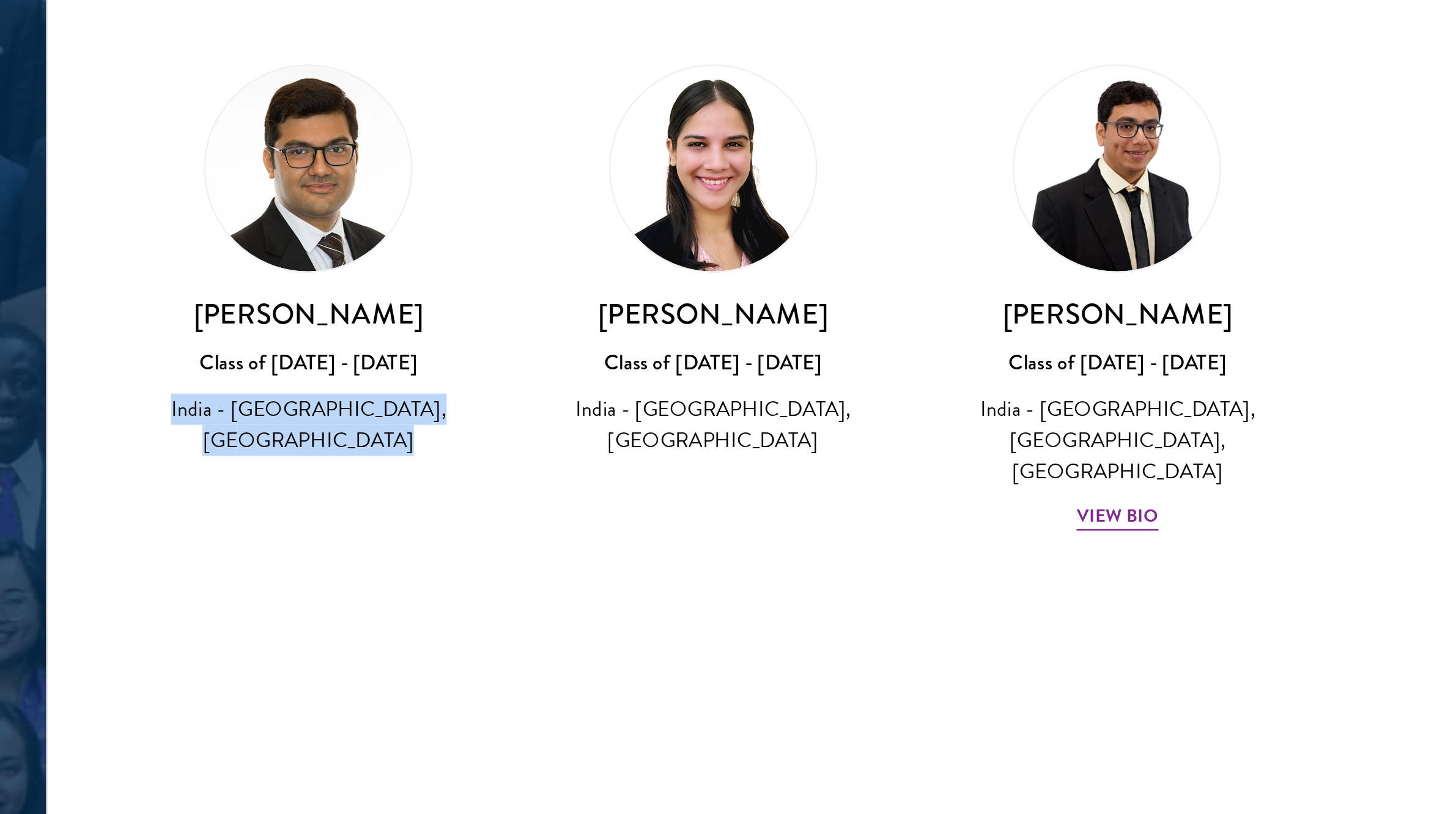
click at [431, 443] on div "India - [GEOGRAPHIC_DATA], [GEOGRAPHIC_DATA]" at bounding box center [396, 436] width 142 height 26
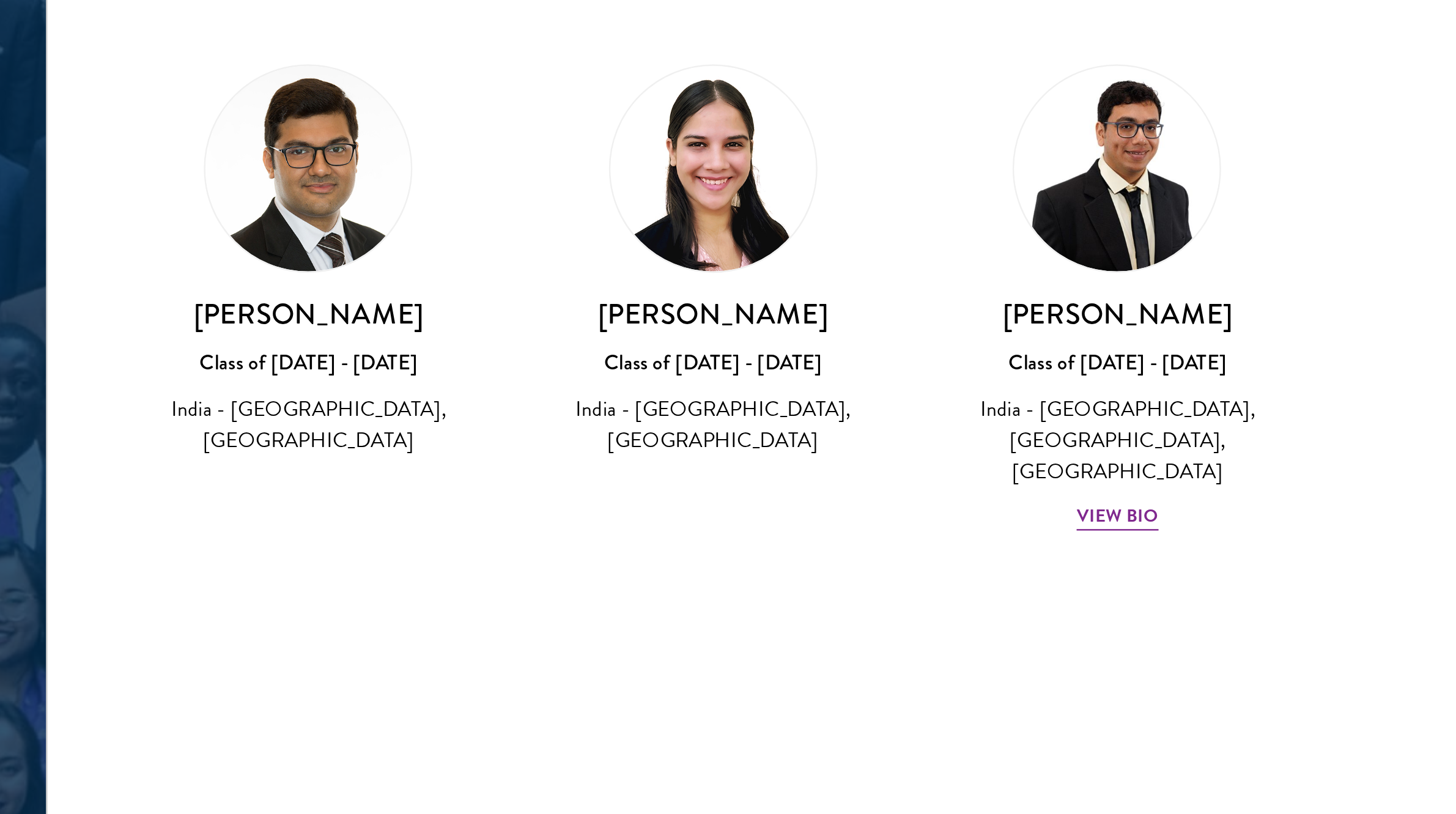
click at [397, 396] on h3 "[PERSON_NAME]" at bounding box center [396, 391] width 142 height 16
copy div "[PERSON_NAME]"
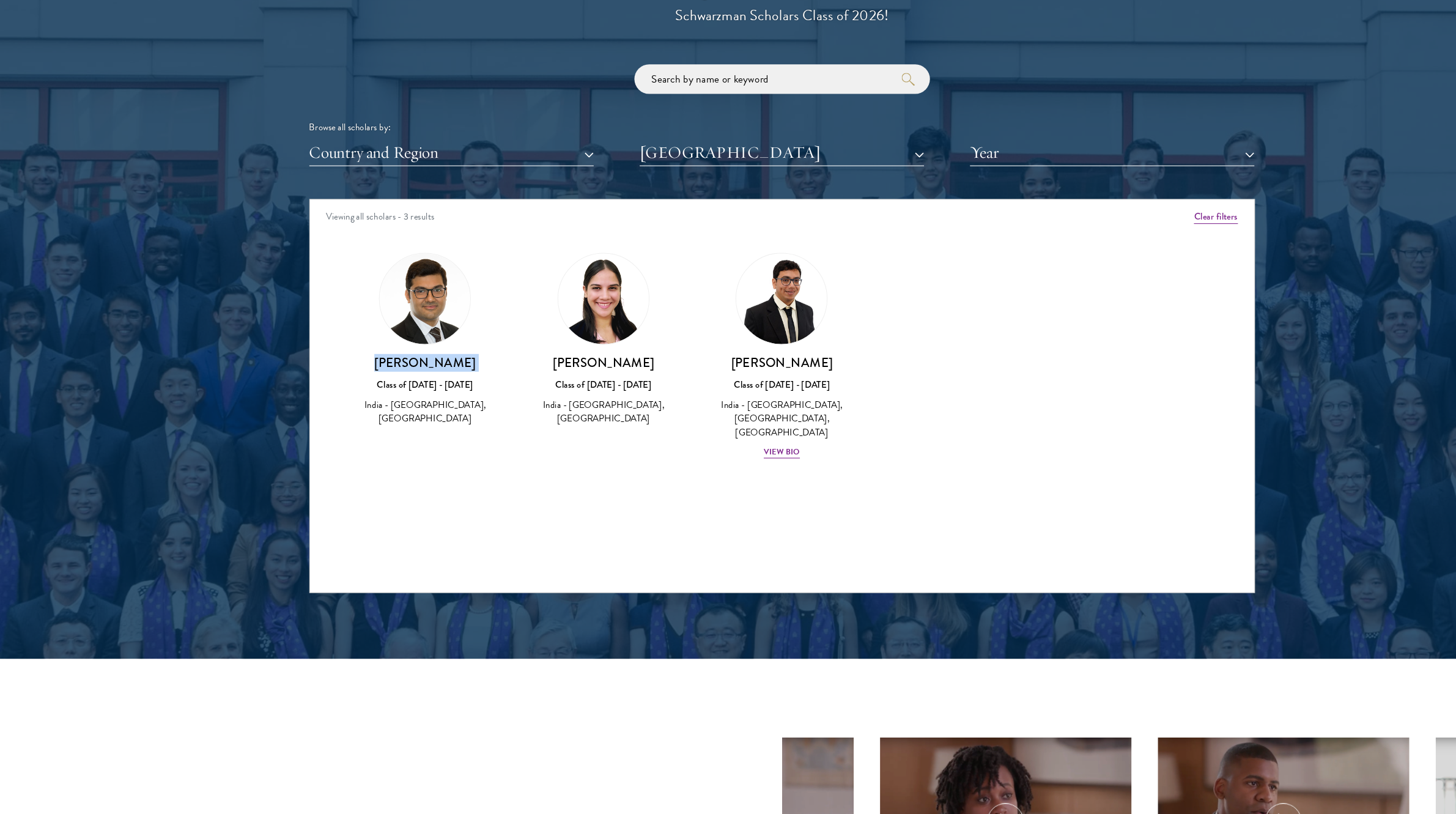
scroll to position [1380, 0]
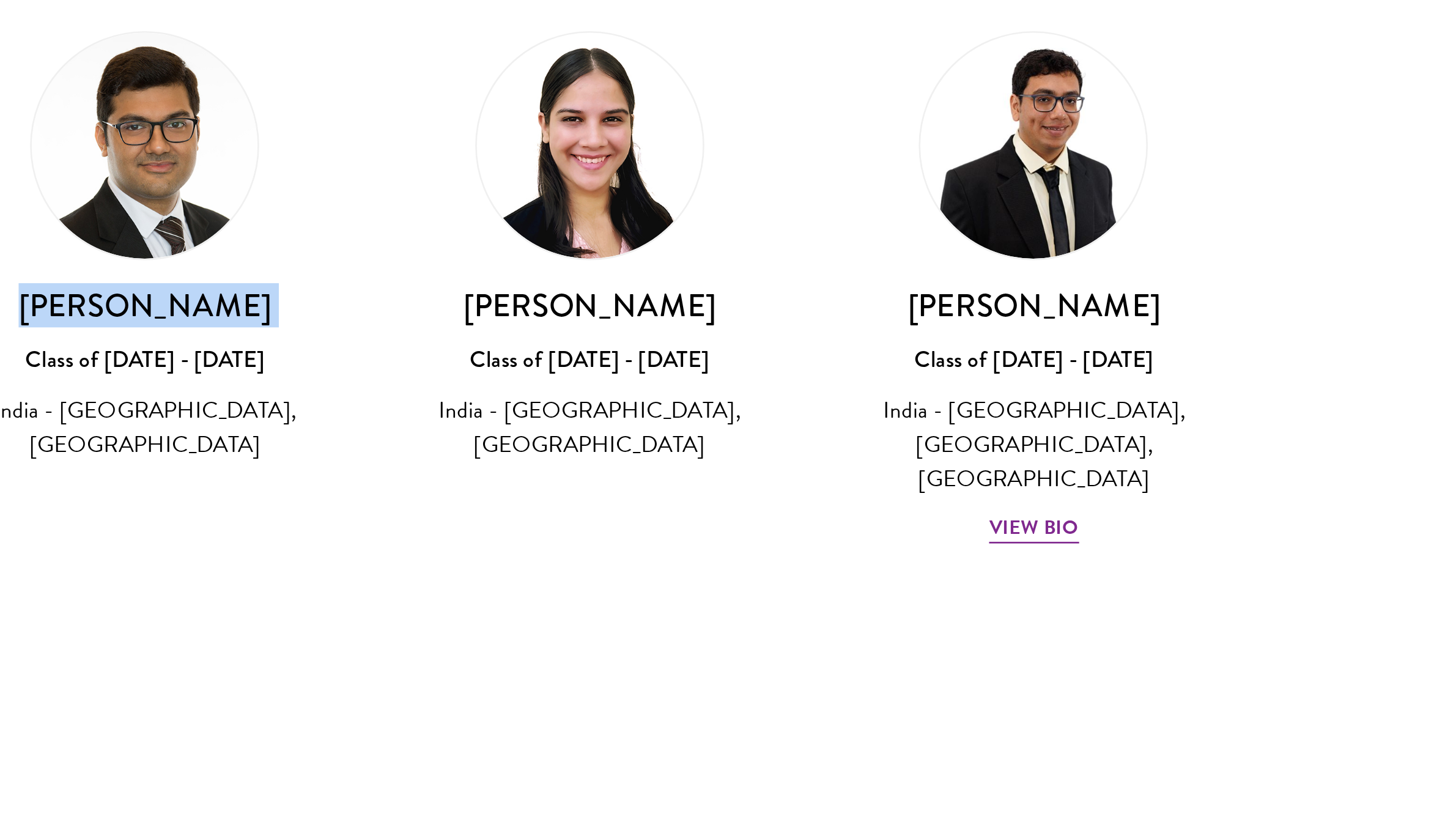
click at [571, 336] on img at bounding box center [562, 336] width 85 height 85
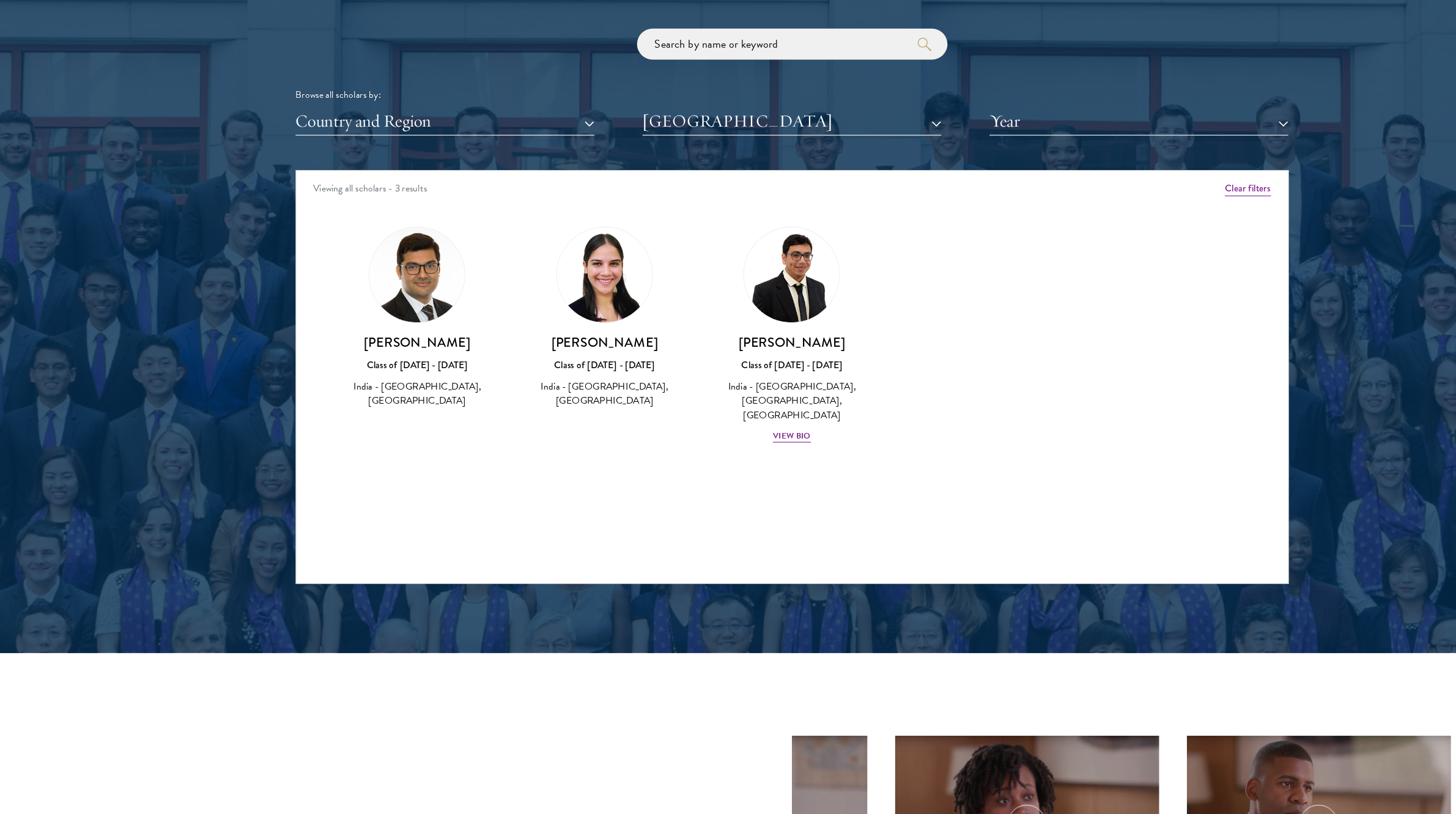
click at [539, 388] on h3 "[PERSON_NAME]" at bounding box center [562, 395] width 142 height 16
copy div "[PERSON_NAME]"
click at [458, 398] on h3 "[PERSON_NAME]" at bounding box center [396, 395] width 142 height 16
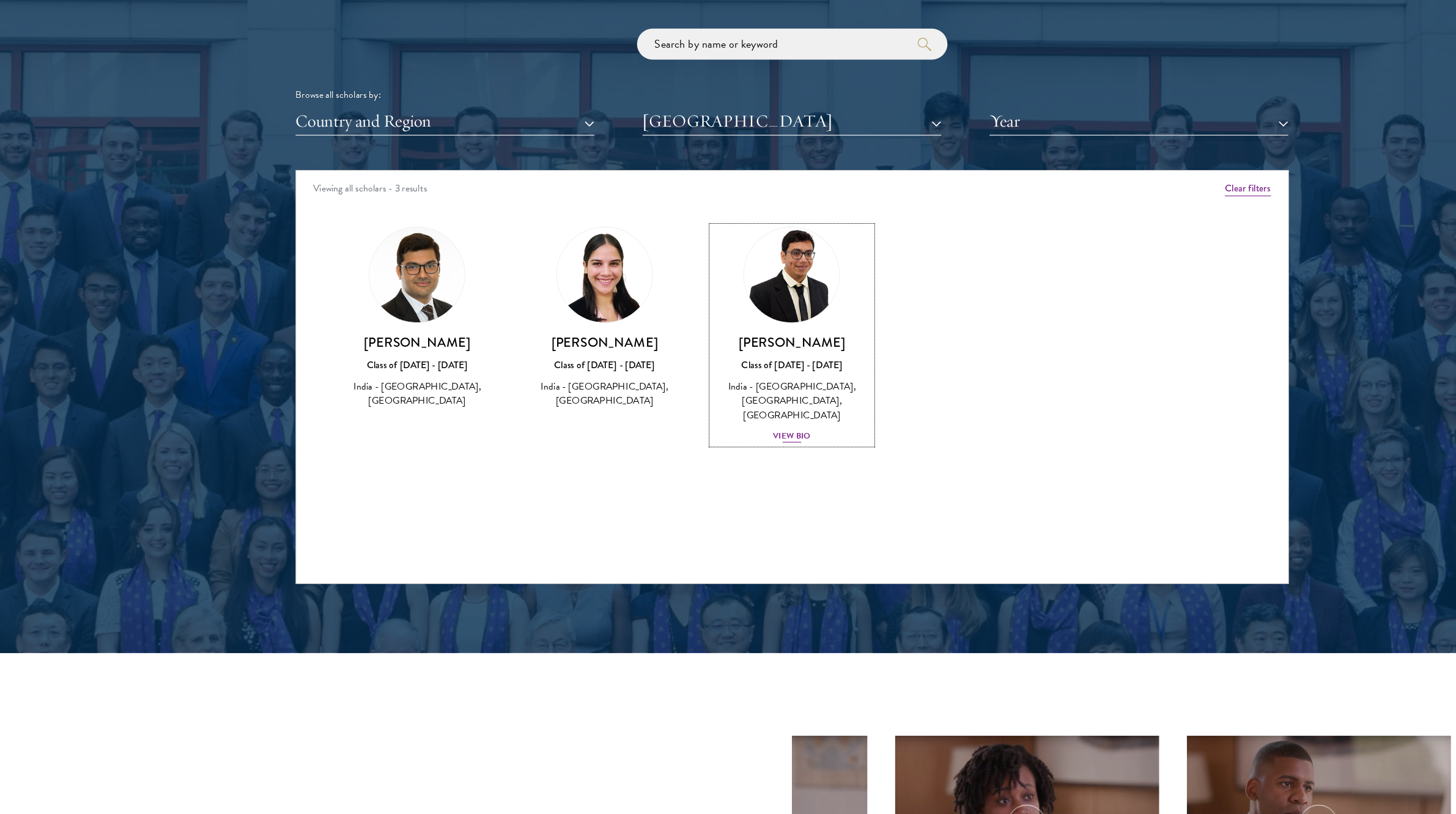
click at [720, 472] on div "View Bio" at bounding box center [727, 478] width 33 height 12
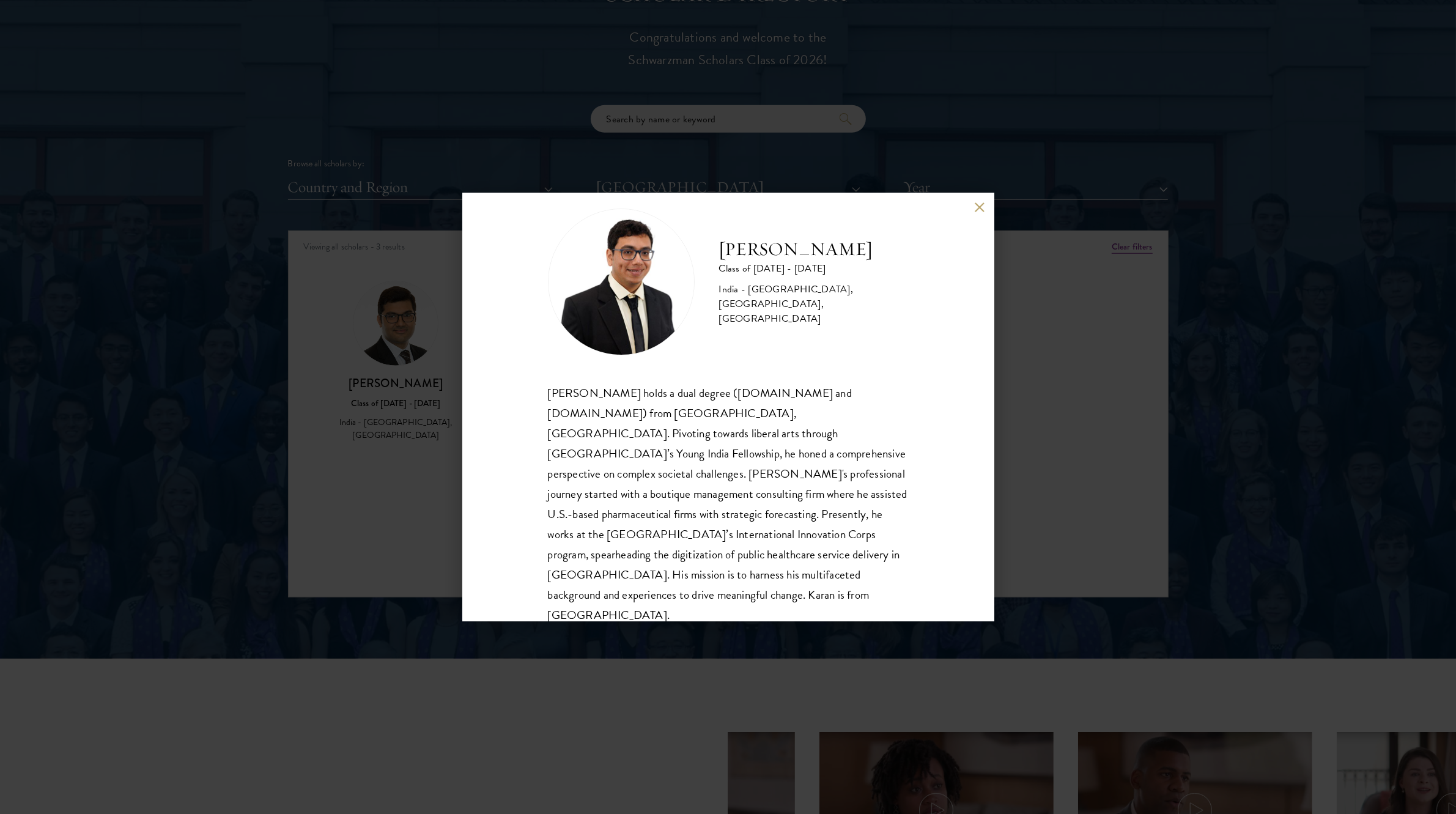
scroll to position [1394, 0]
click at [306, 334] on div "[PERSON_NAME] Class of [DATE] - [DATE] [GEOGRAPHIC_DATA] - [GEOGRAPHIC_DATA], […" at bounding box center [728, 407] width 1456 height 814
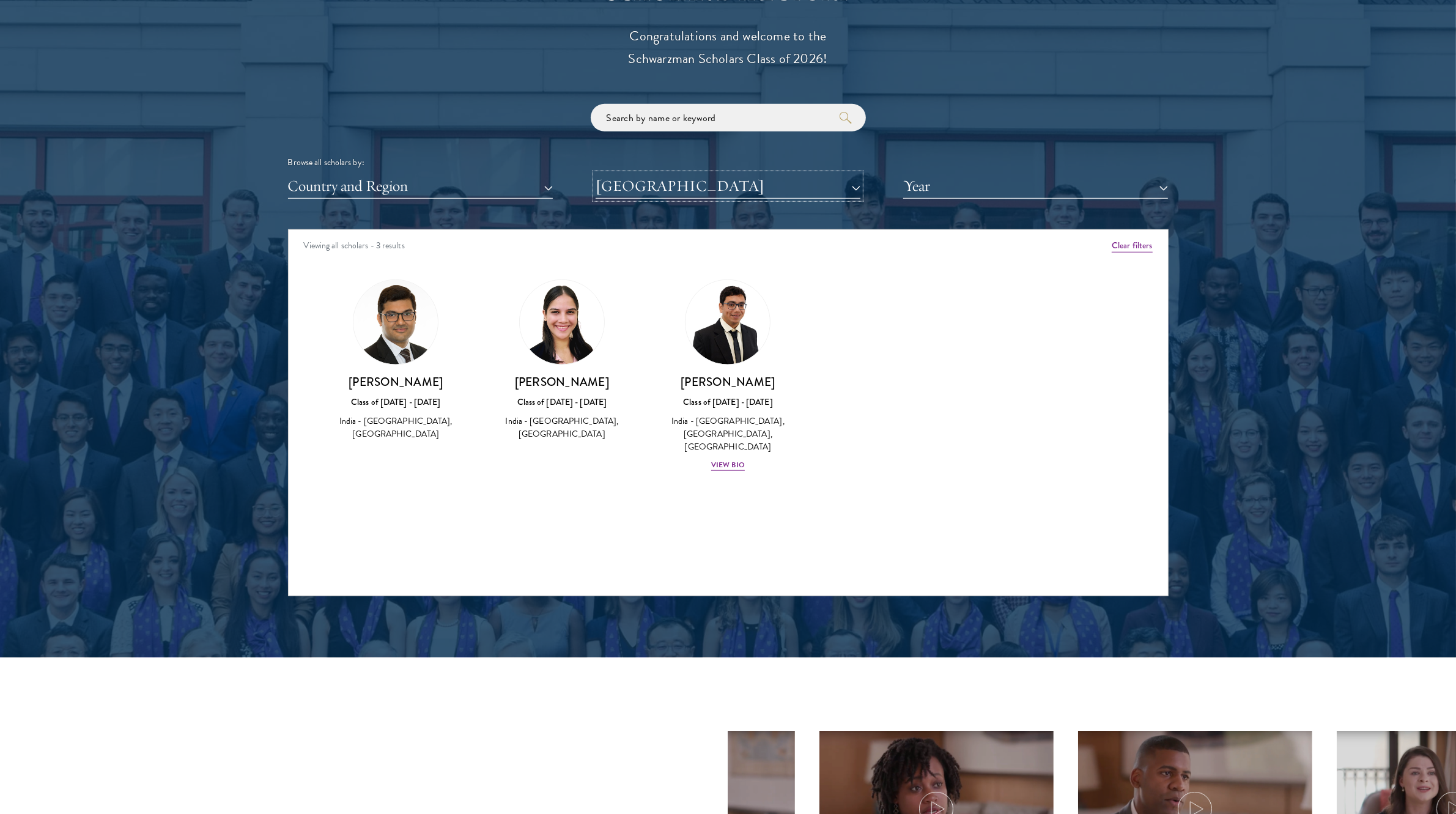
click at [662, 180] on button "[GEOGRAPHIC_DATA]" at bounding box center [728, 186] width 264 height 25
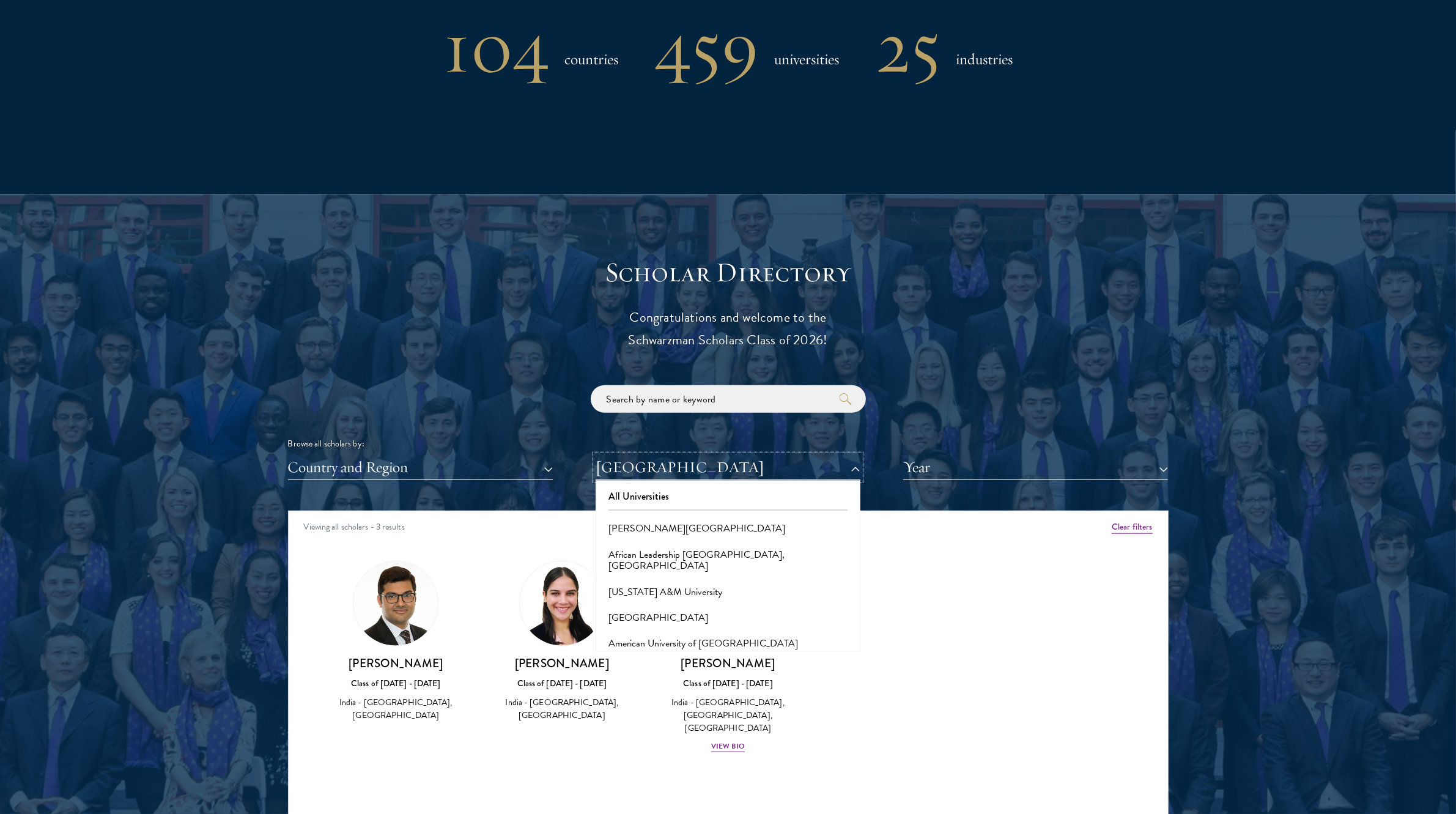
scroll to position [1119, 0]
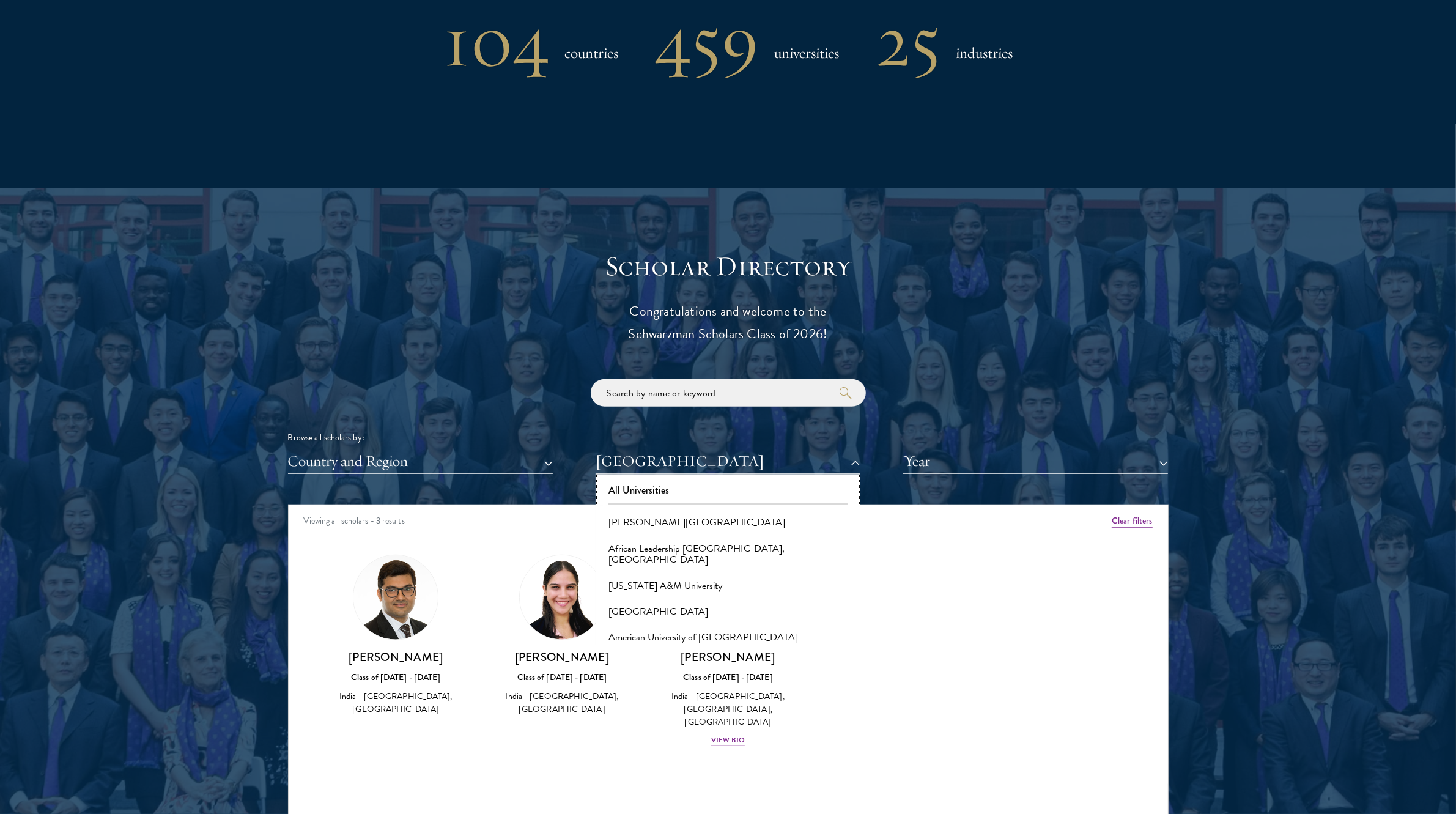
click at [683, 496] on button "All Universities" at bounding box center [728, 490] width 258 height 26
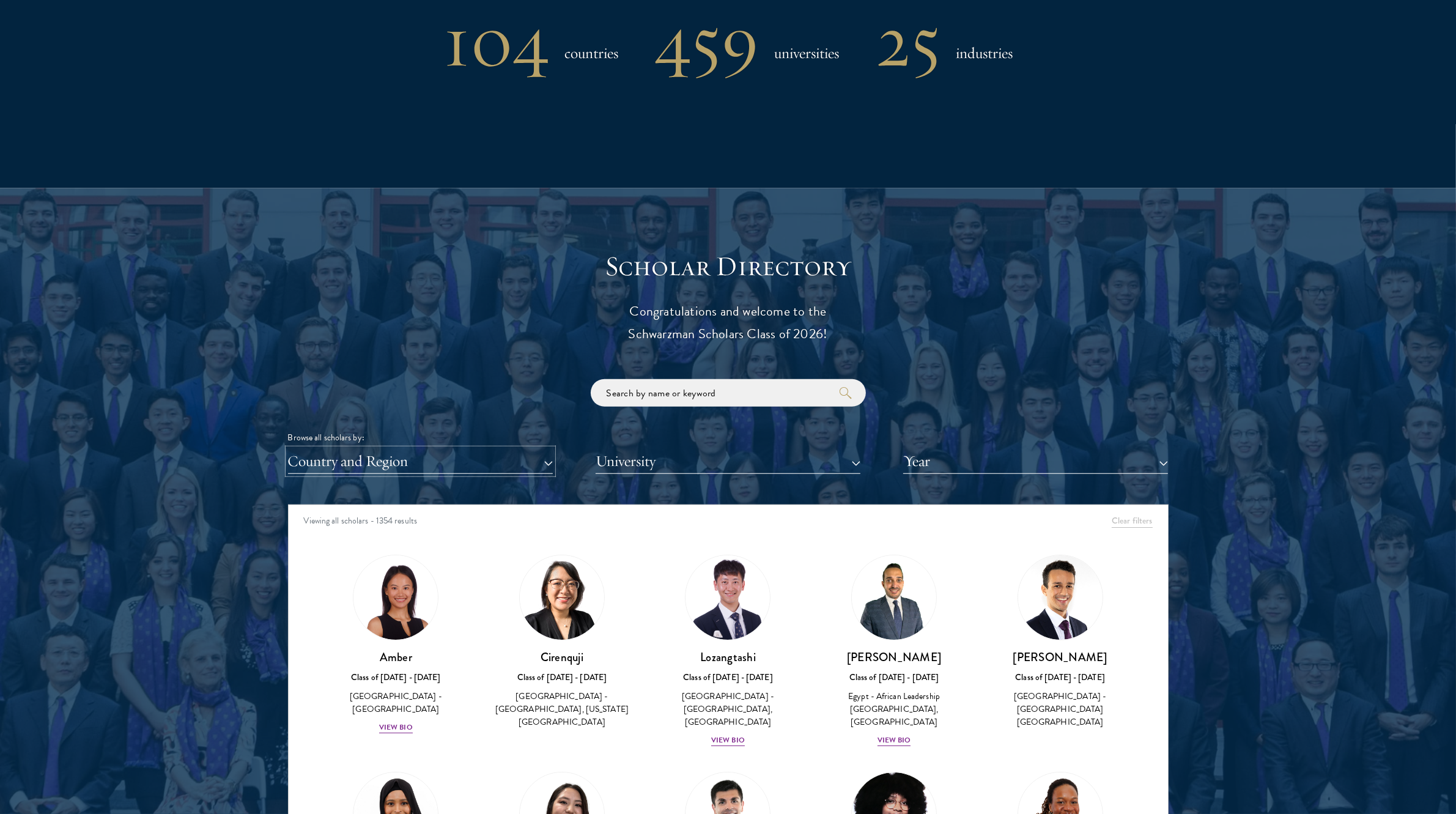
click at [530, 461] on button "Country and Region" at bounding box center [420, 461] width 264 height 25
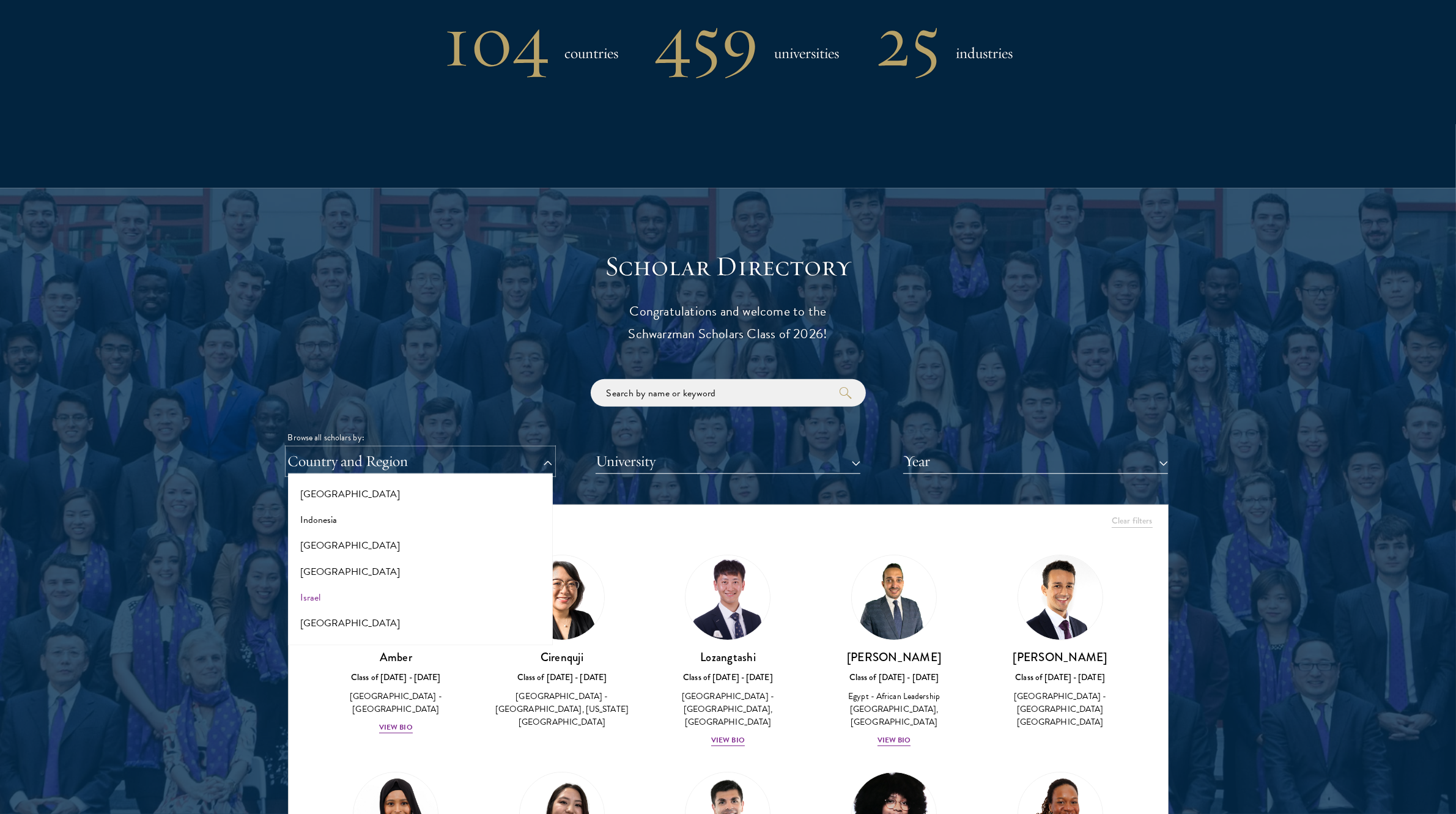
scroll to position [954, 0]
click at [305, 495] on button "[GEOGRAPHIC_DATA]" at bounding box center [420, 501] width 258 height 26
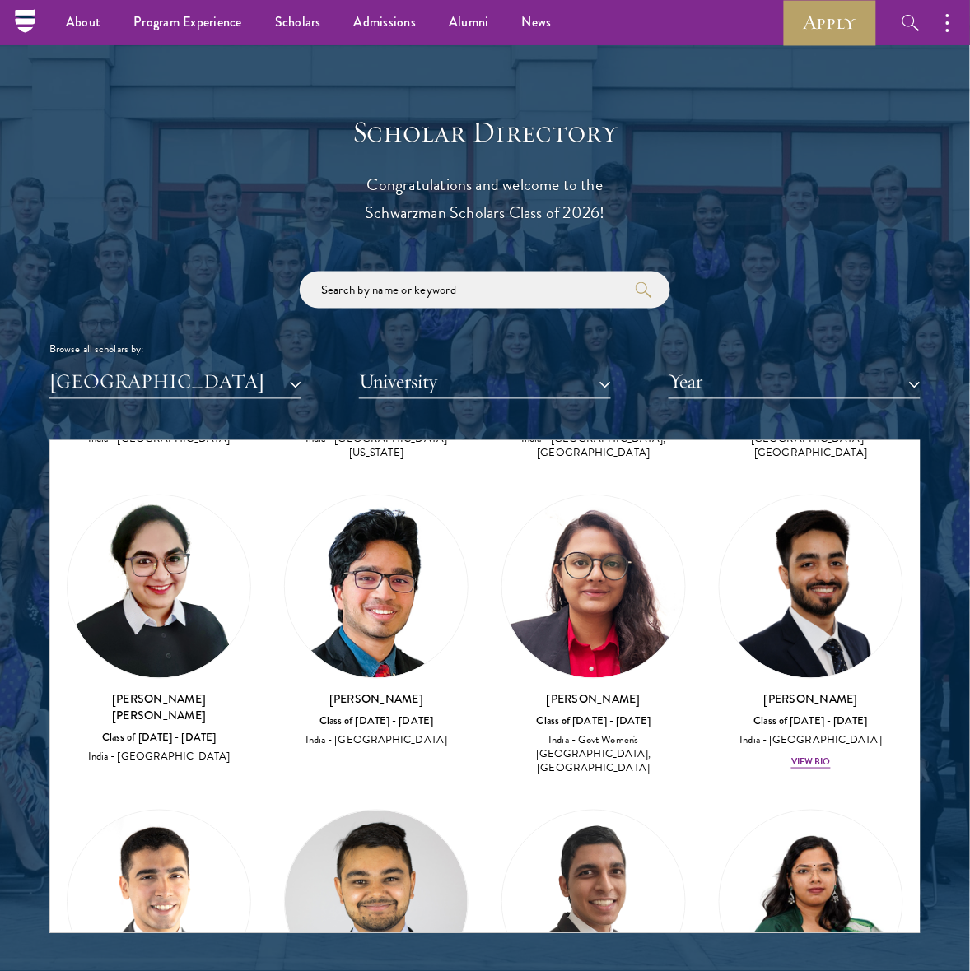
scroll to position [1569, 0]
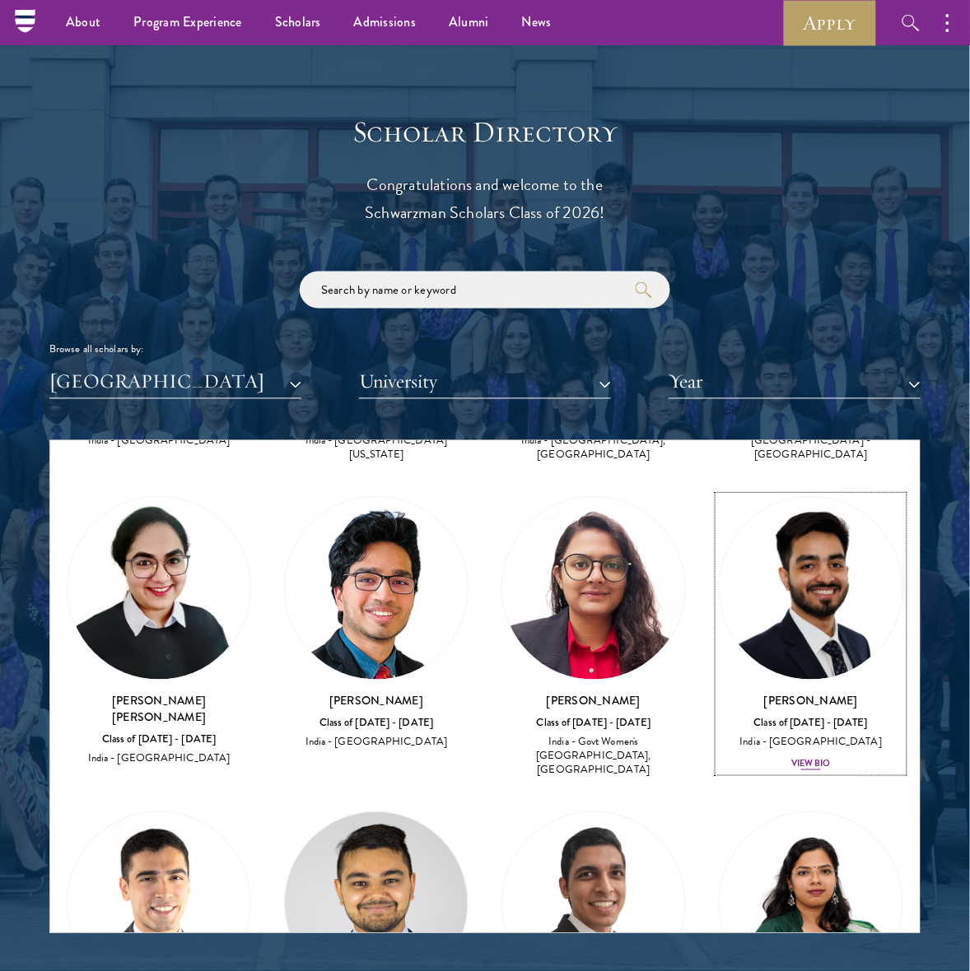
click at [812, 757] on div "View Bio" at bounding box center [811, 763] width 40 height 13
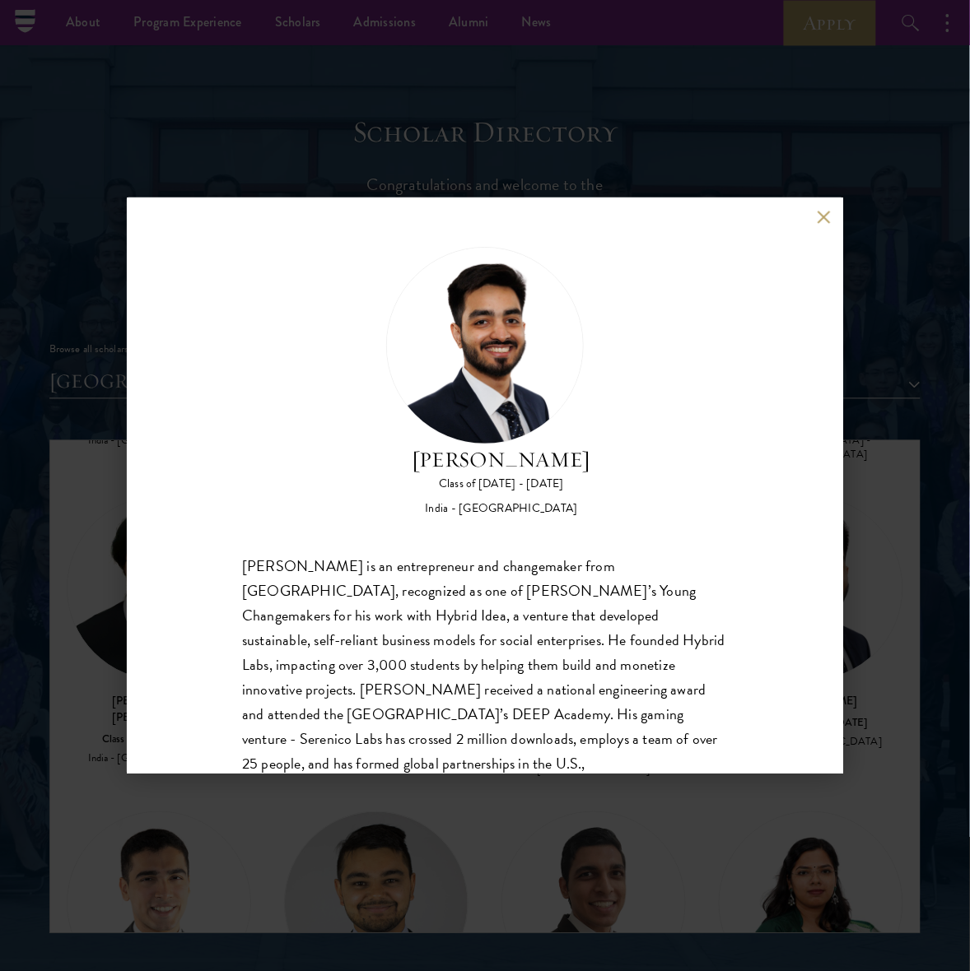
scroll to position [52, 0]
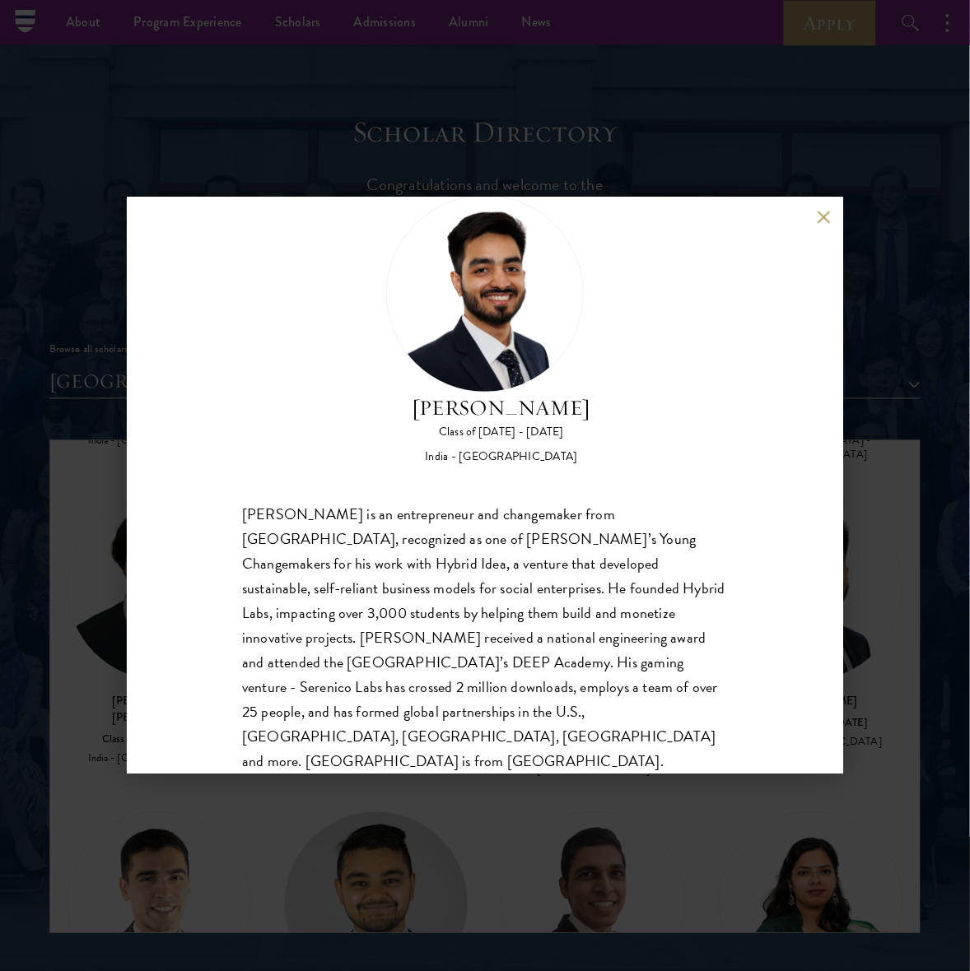
click at [852, 540] on div "[PERSON_NAME] Class of [DATE] - [DATE] [GEOGRAPHIC_DATA] - [GEOGRAPHIC_DATA] [P…" at bounding box center [485, 485] width 970 height 971
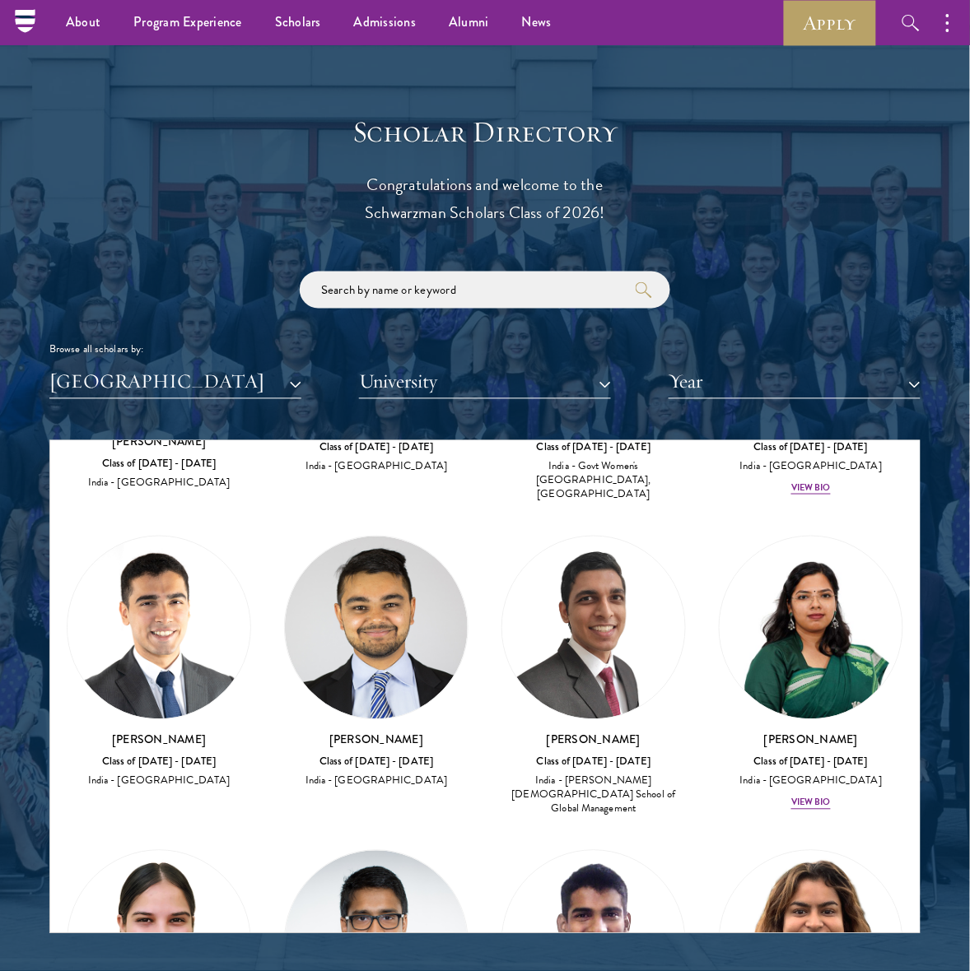
scroll to position [1845, 0]
click at [554, 774] on div "India - [PERSON_NAME][DEMOGRAPHIC_DATA] School of Global Management" at bounding box center [593, 794] width 184 height 41
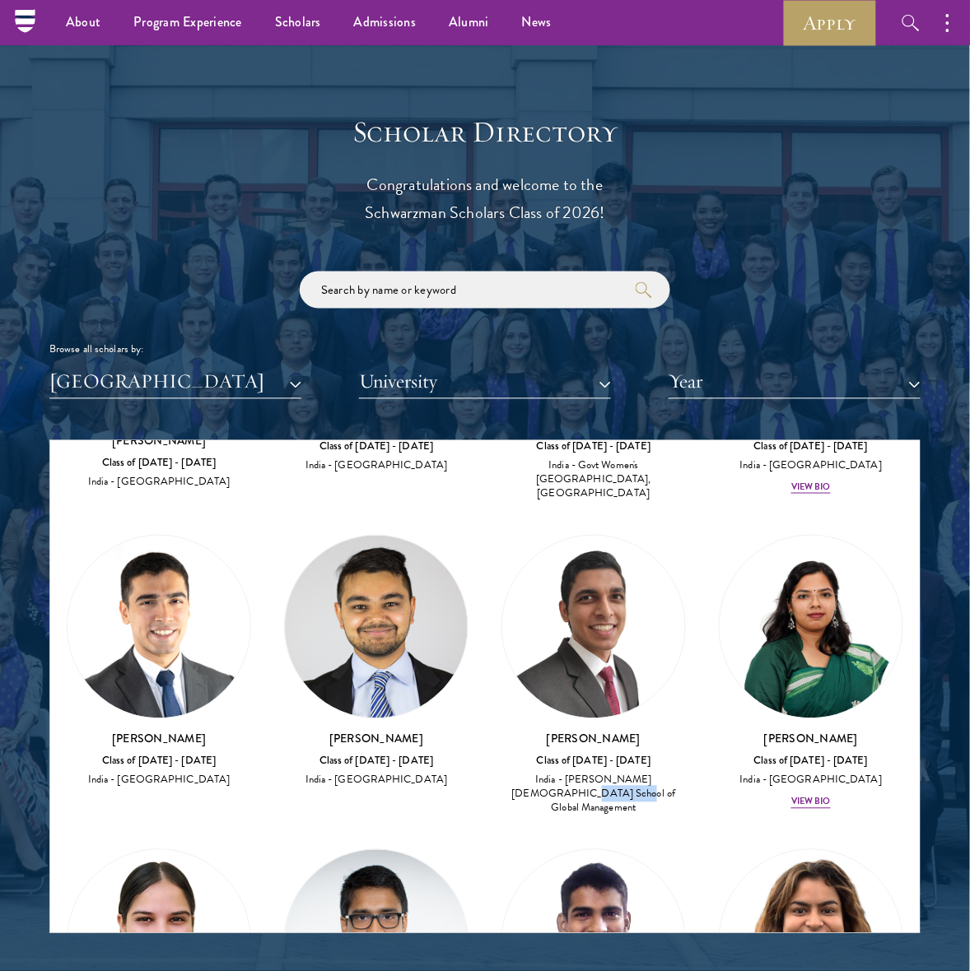
click at [554, 774] on div "India - [PERSON_NAME][DEMOGRAPHIC_DATA] School of Global Management" at bounding box center [593, 794] width 184 height 41
click at [591, 774] on div "India - [PERSON_NAME][DEMOGRAPHIC_DATA] School of Global Management" at bounding box center [593, 794] width 184 height 41
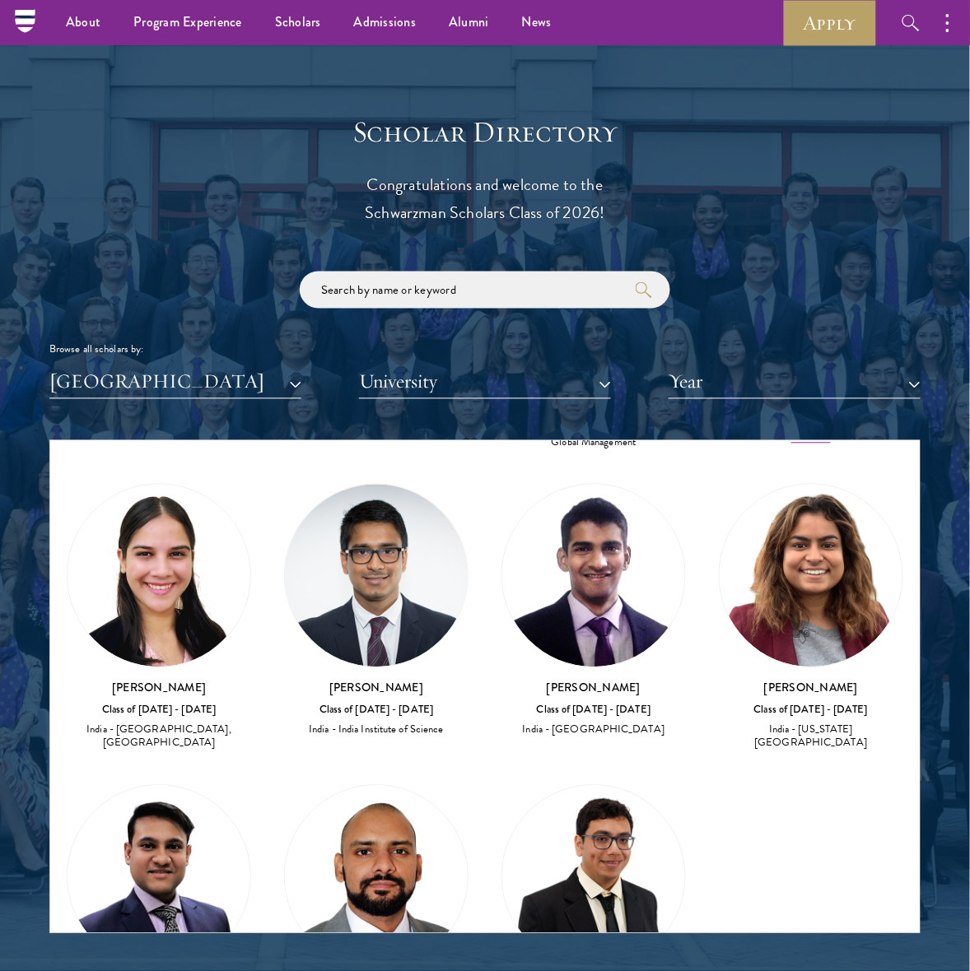
scroll to position [2310, 0]
